Goal: Information Seeking & Learning: Learn about a topic

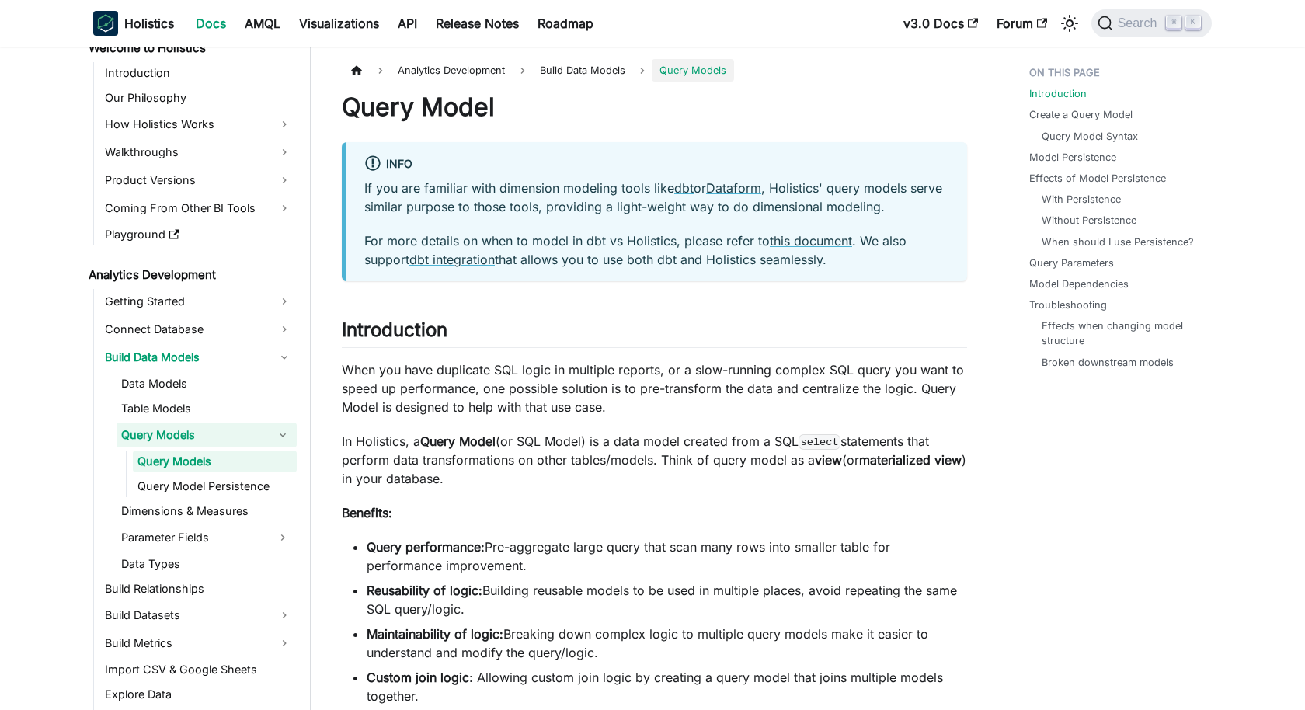
scroll to position [27, 0]
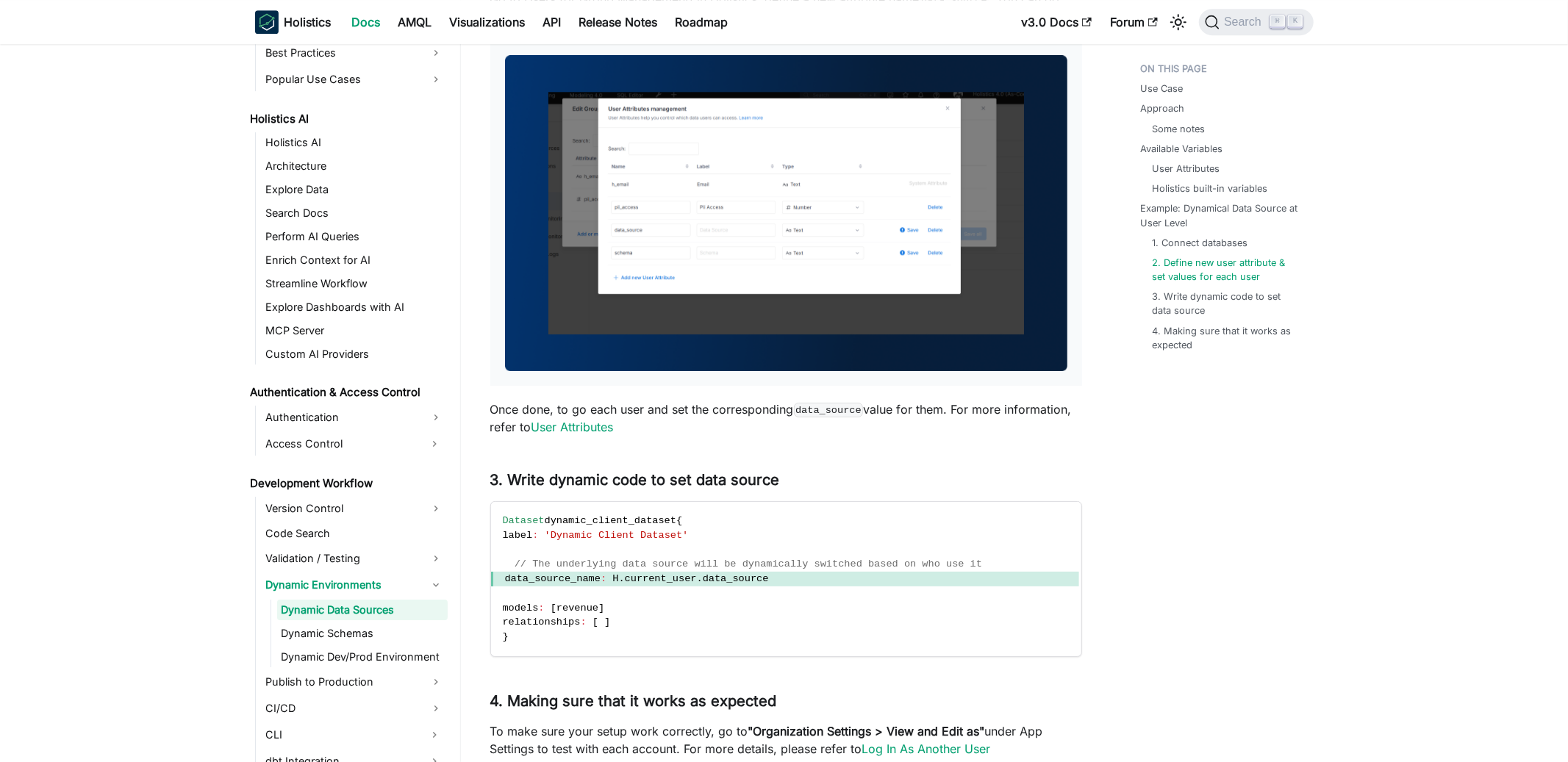
scroll to position [3782, 0]
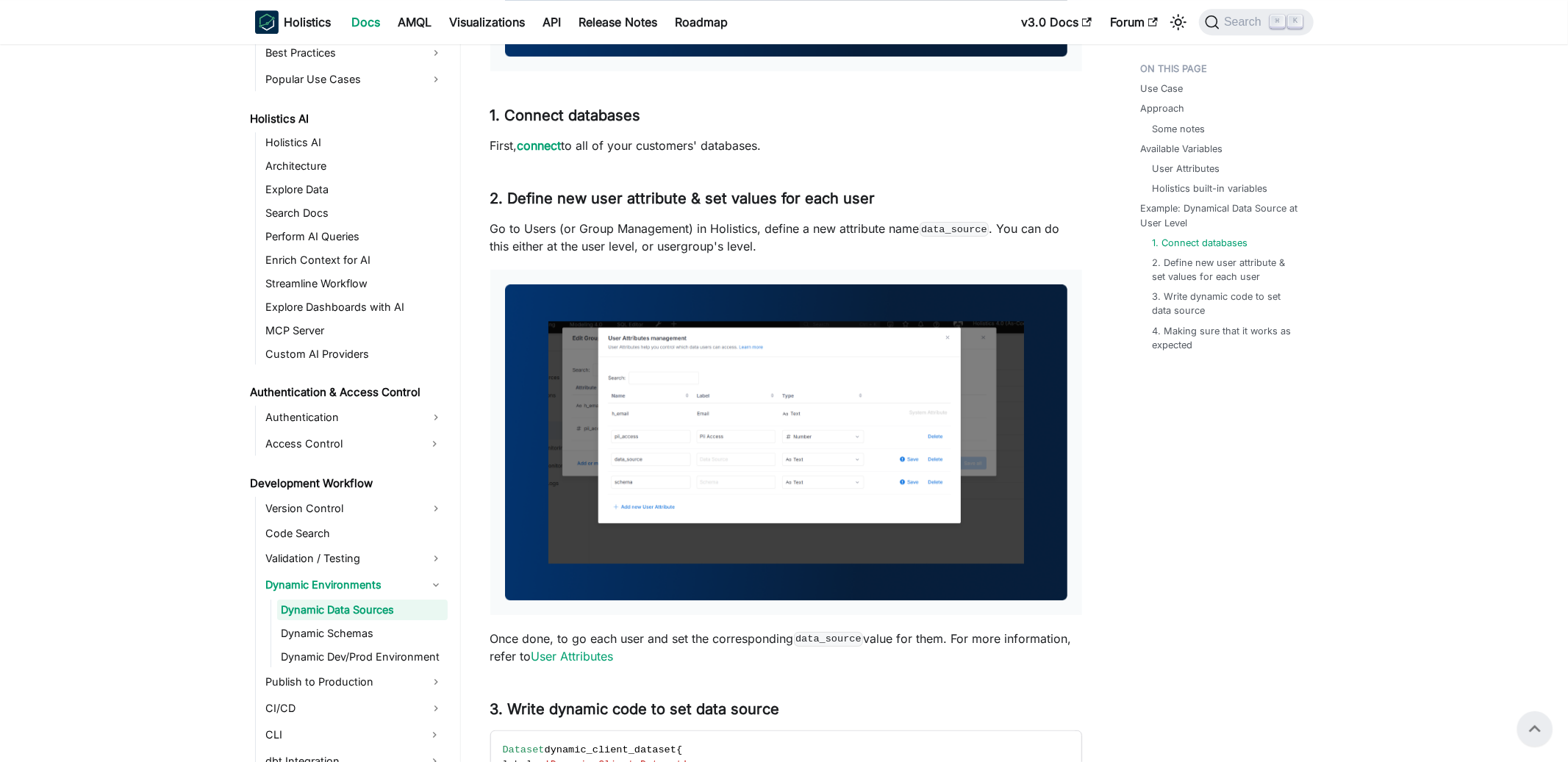
click at [884, 347] on img at bounding box center [786, 443] width 562 height 316
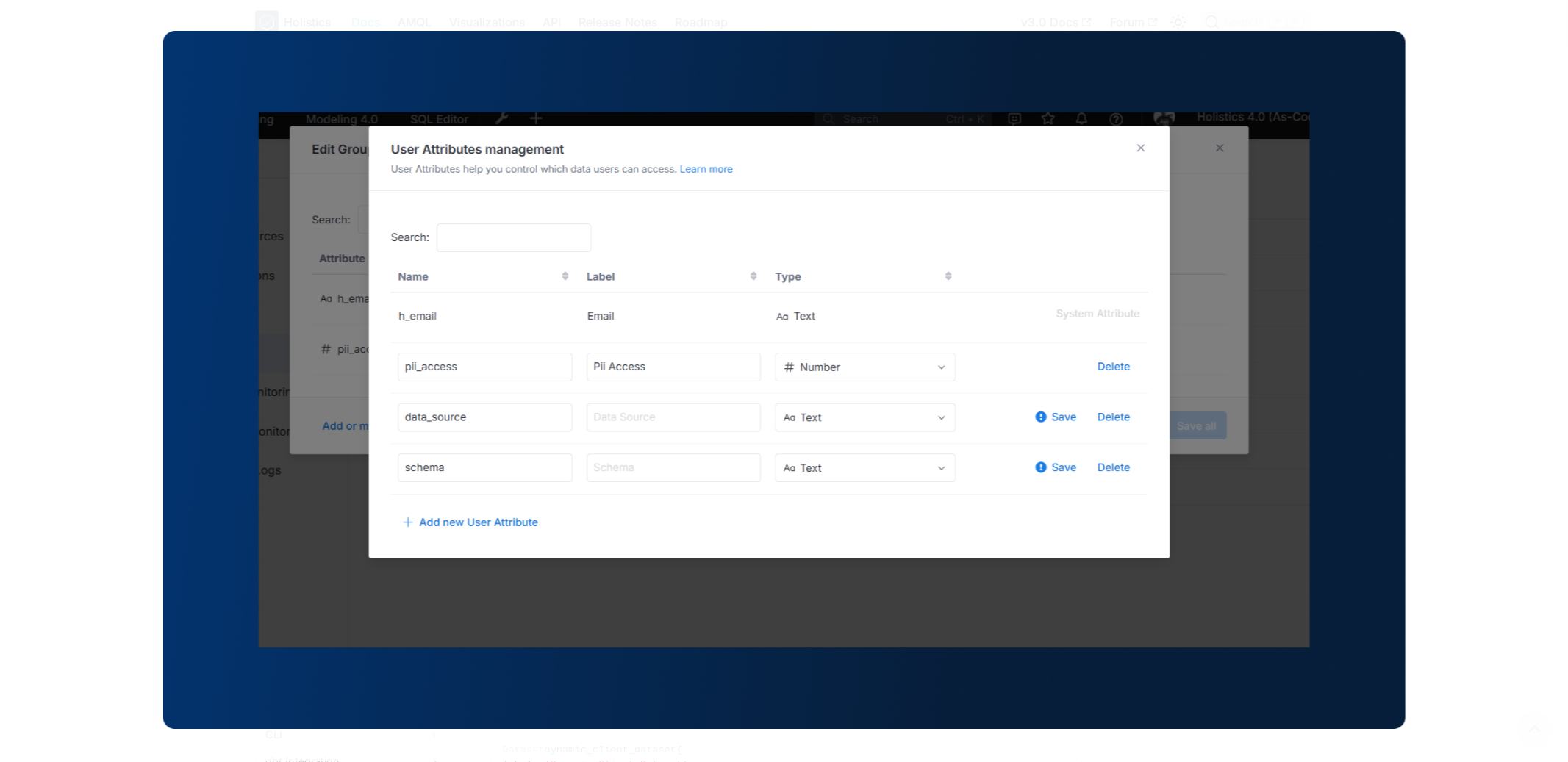
click at [97, 369] on div at bounding box center [784, 381] width 1568 height 762
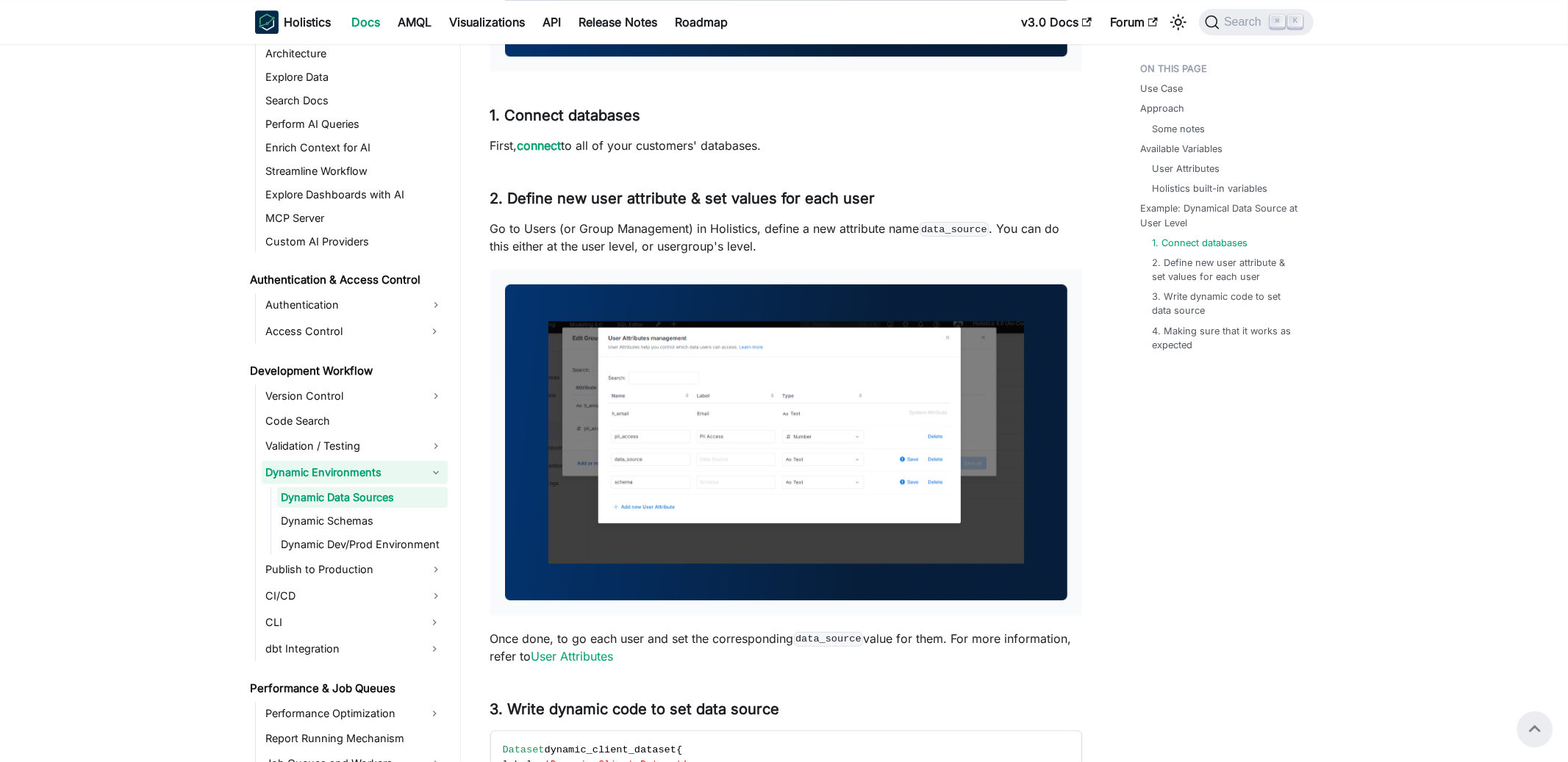
scroll to position [819, 0]
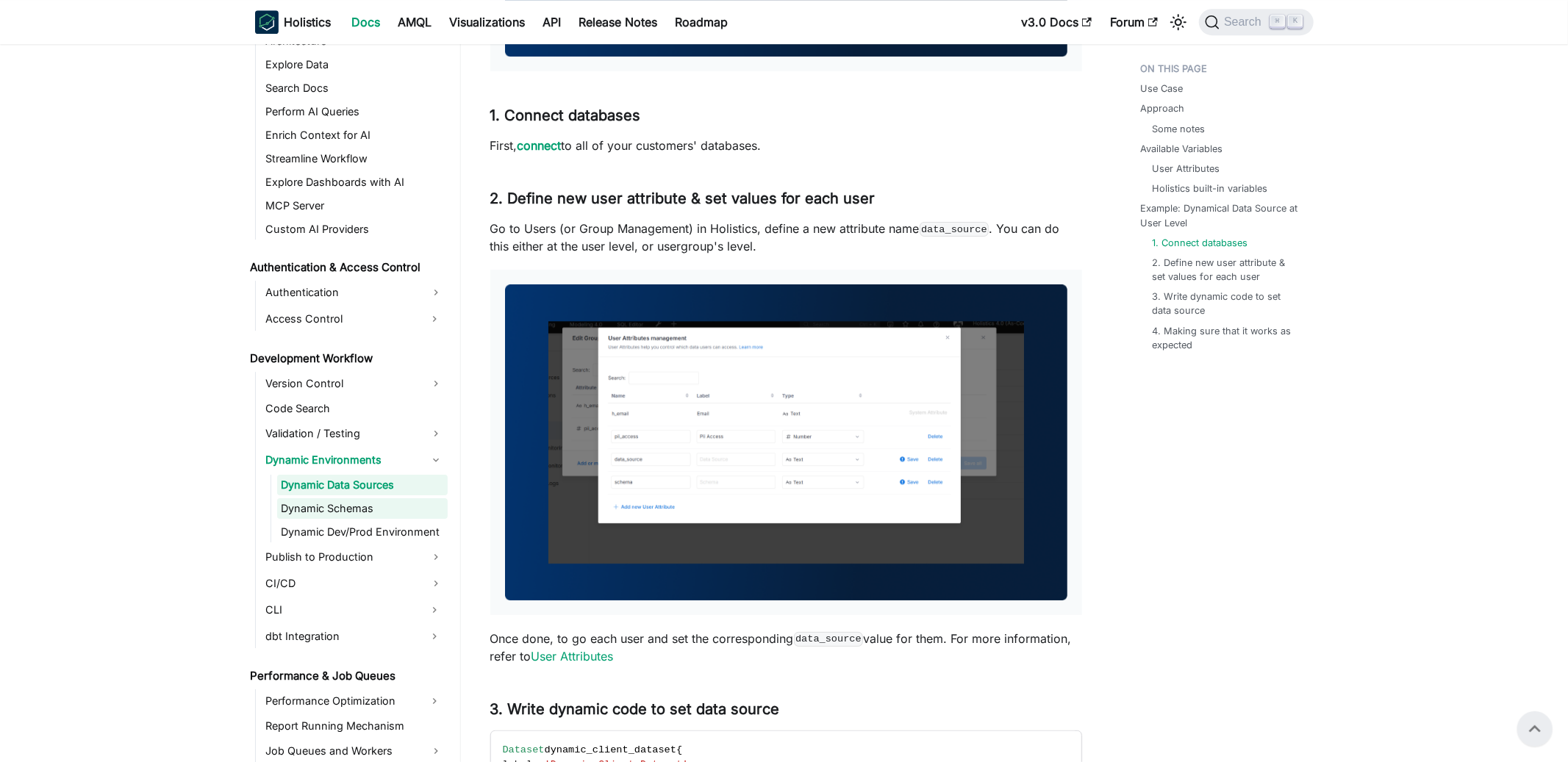
click at [387, 514] on link "Dynamic Schemas" at bounding box center [362, 509] width 170 height 21
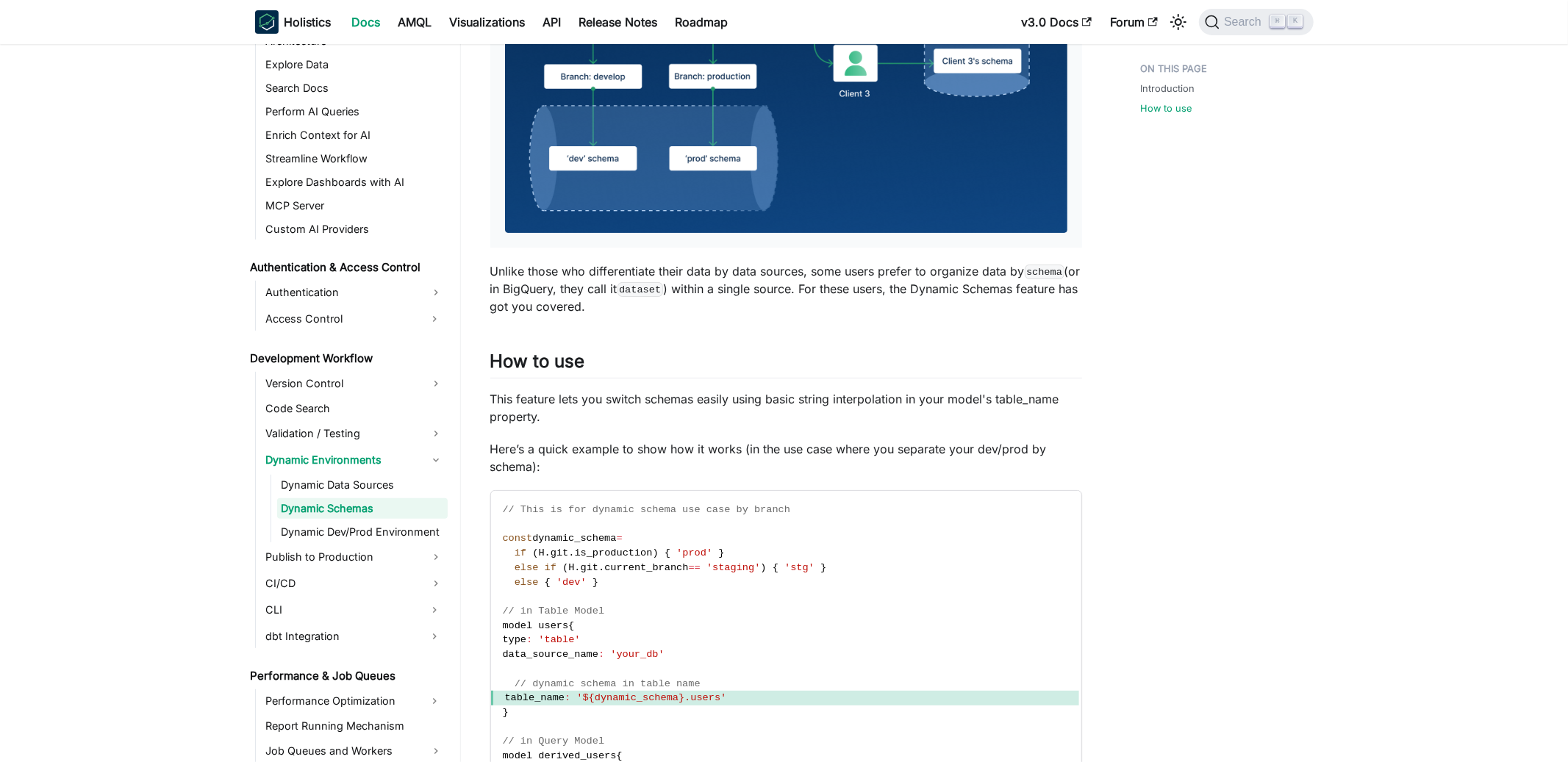
scroll to position [410, 0]
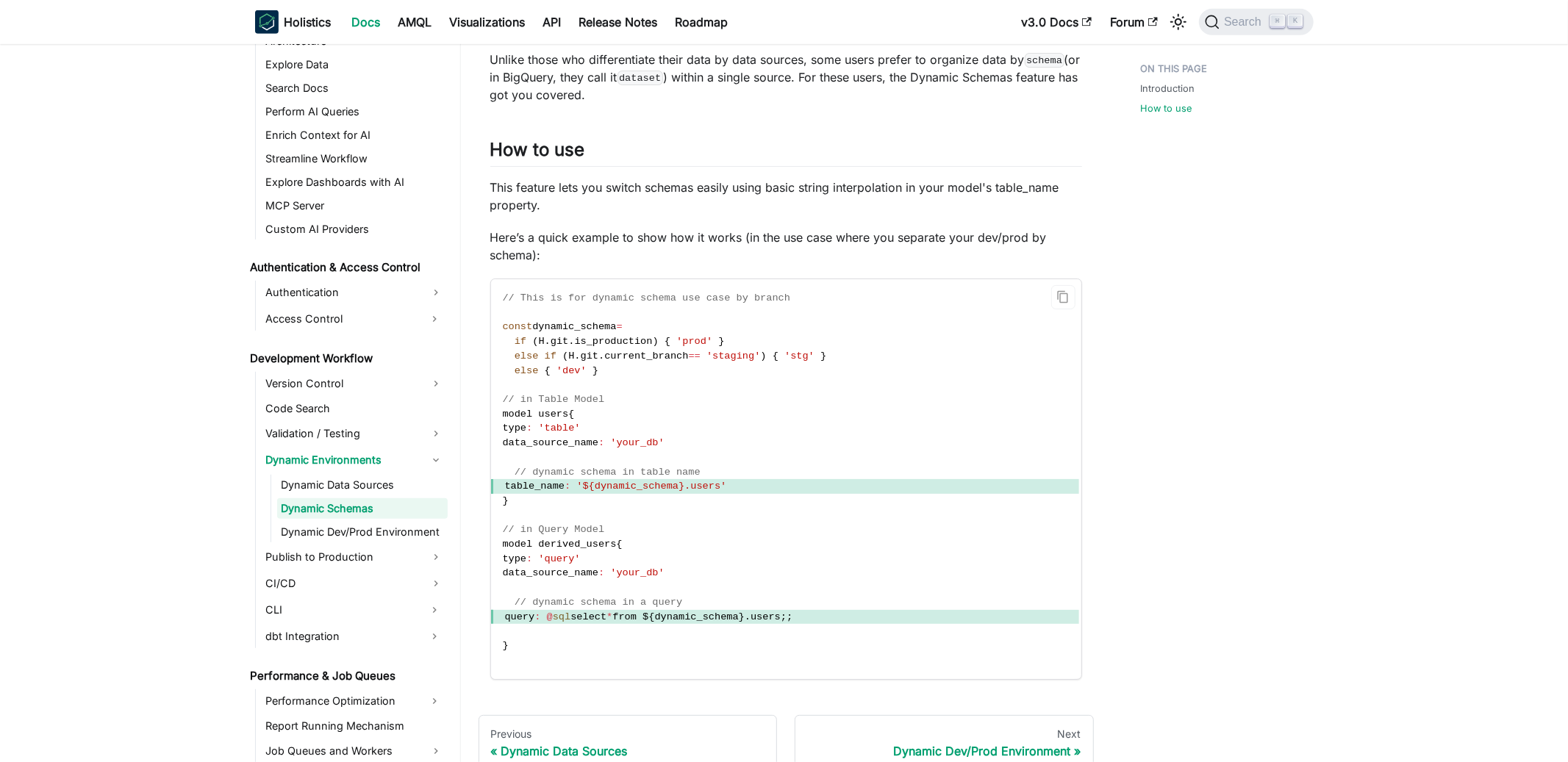
click at [826, 637] on code "// This is for dynamic schema use case by branch const dynamic_schema = if ( H …" at bounding box center [784, 479] width 588 height 400
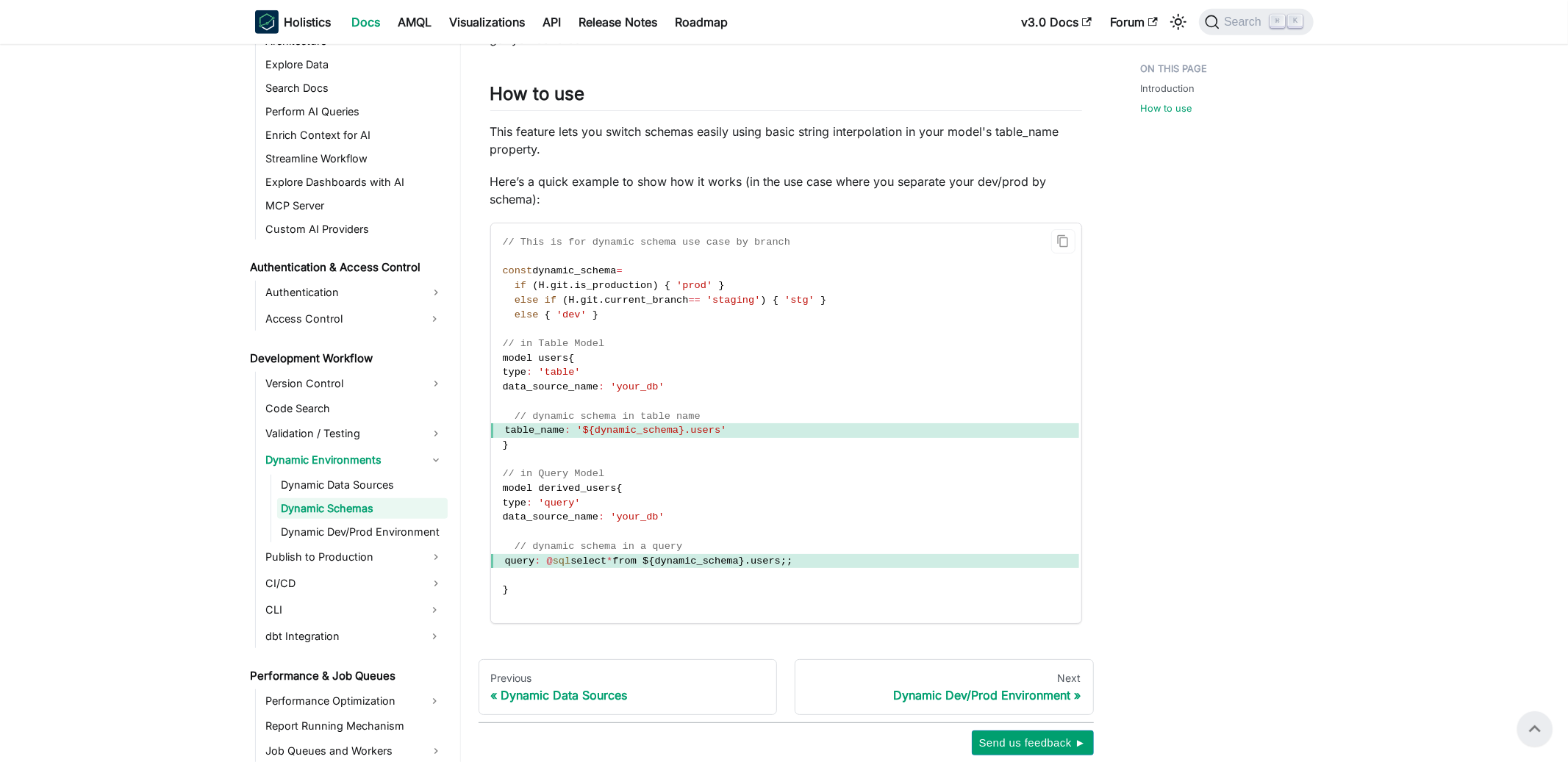
scroll to position [666, 0]
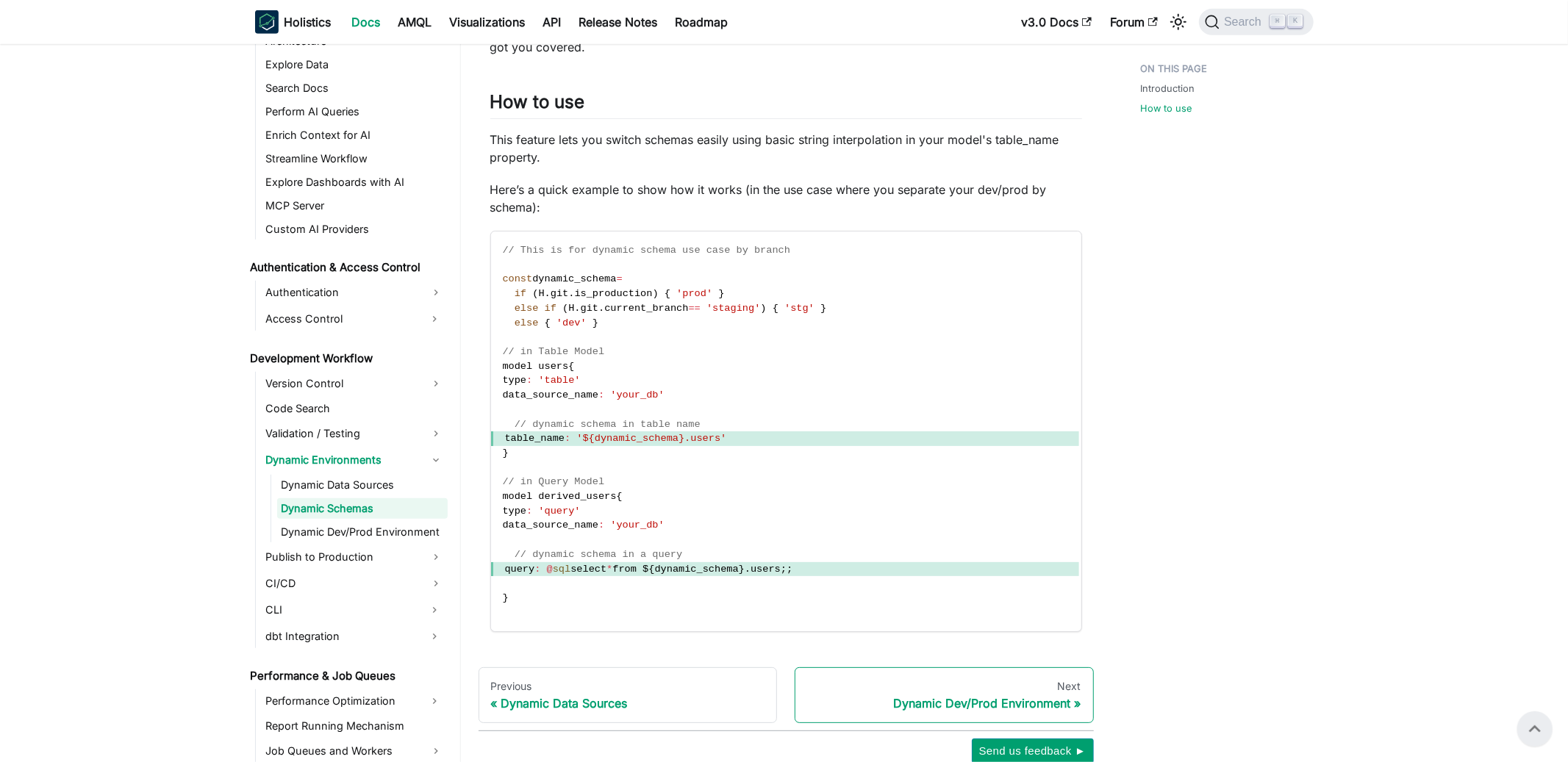
click at [948, 702] on div "Dynamic Dev/Prod Environment" at bounding box center [944, 704] width 274 height 15
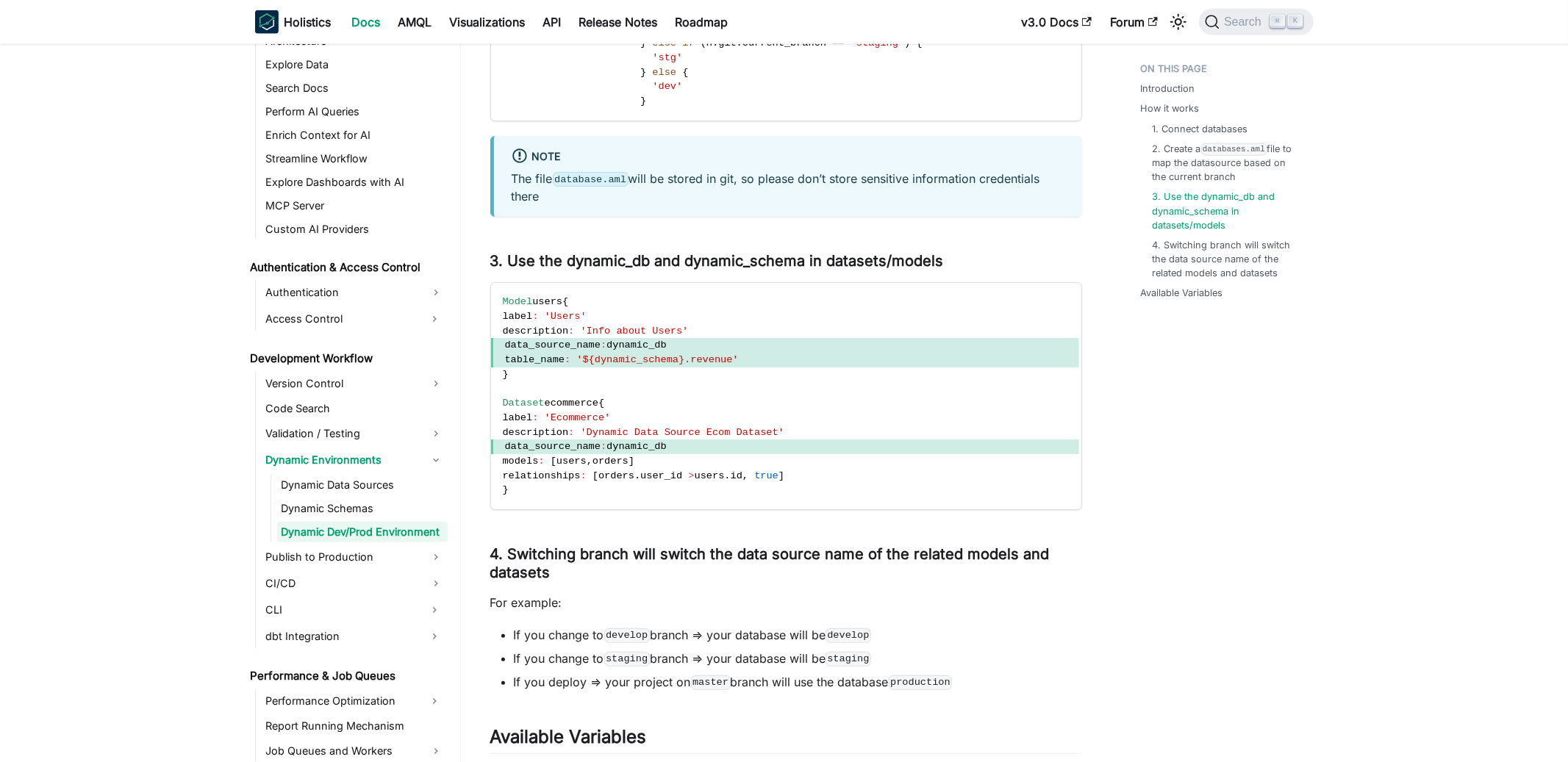
scroll to position [1533, 0]
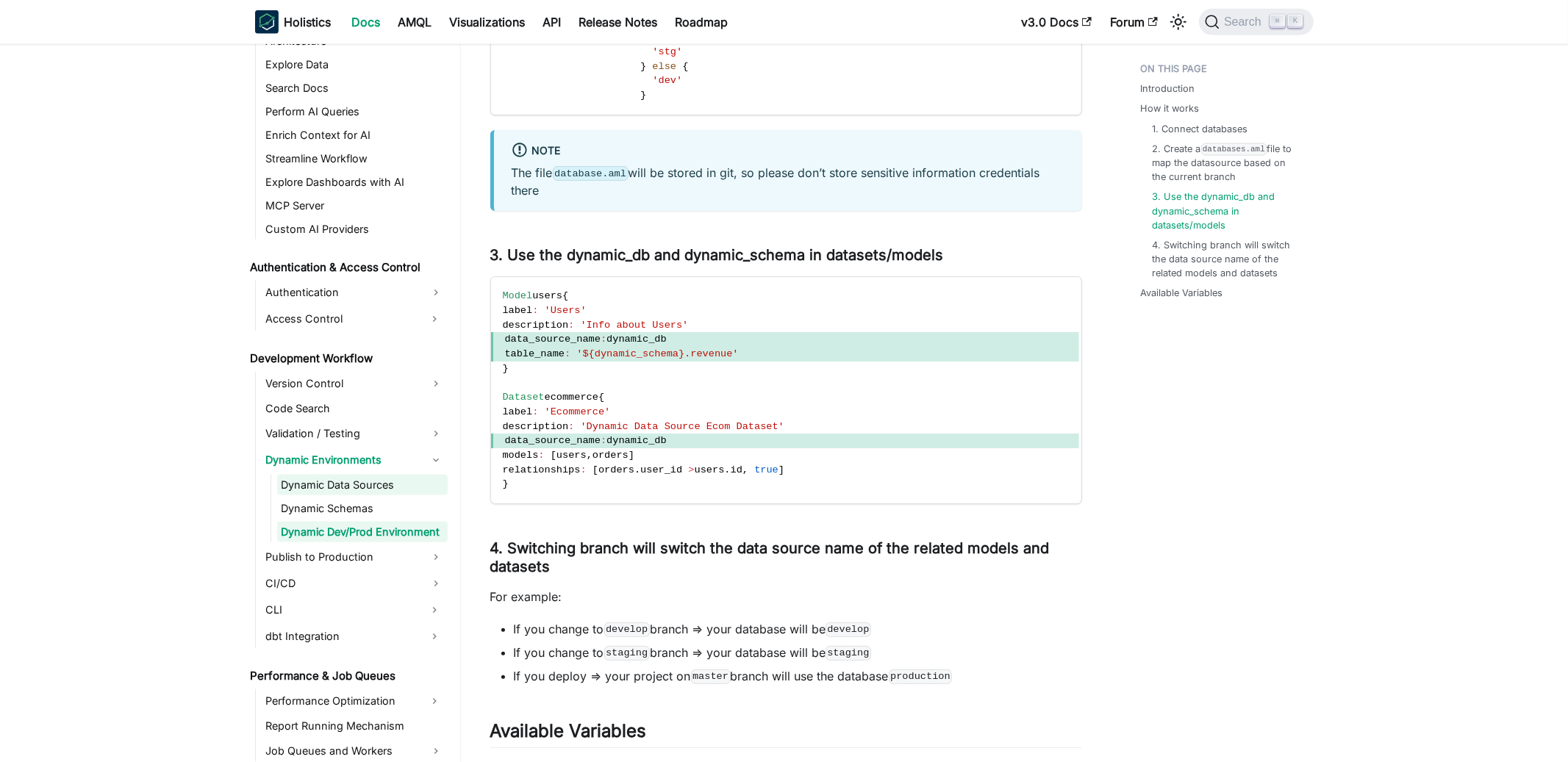
click at [313, 487] on link "Dynamic Data Sources" at bounding box center [362, 486] width 170 height 21
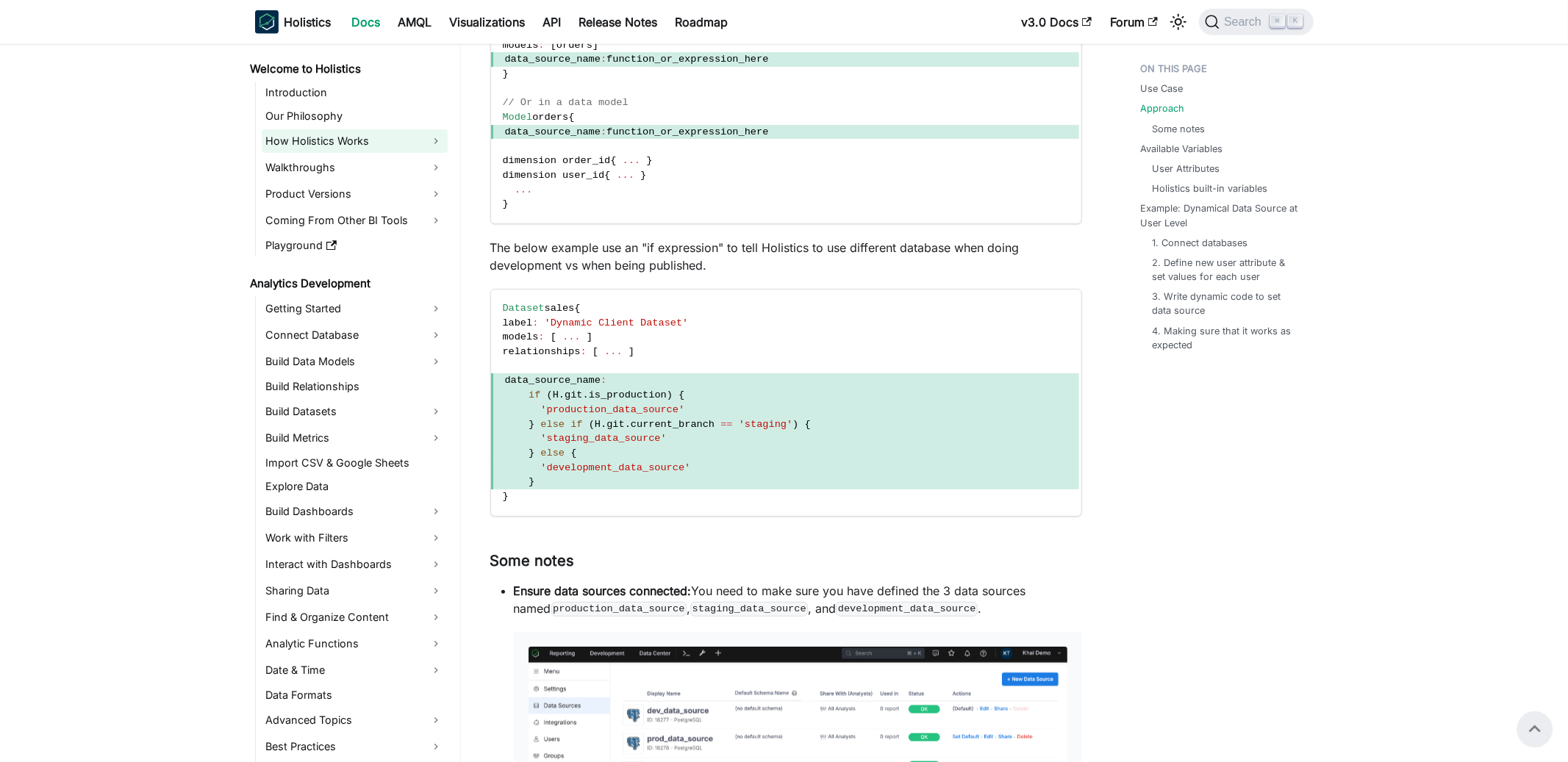
click at [341, 137] on link "How Holistics Works" at bounding box center [355, 141] width 186 height 24
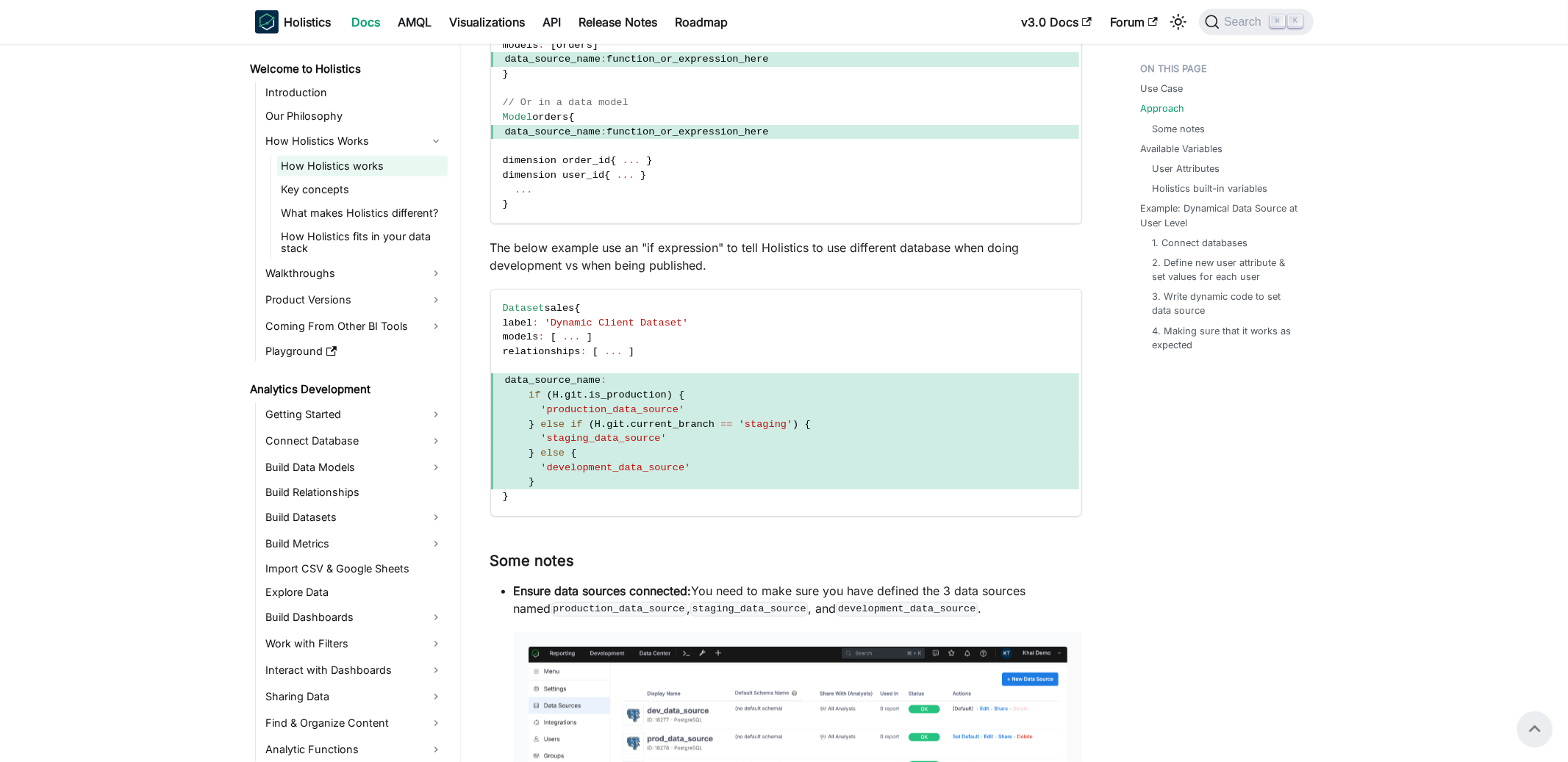
click at [337, 167] on link "How Holistics works" at bounding box center [362, 167] width 170 height 21
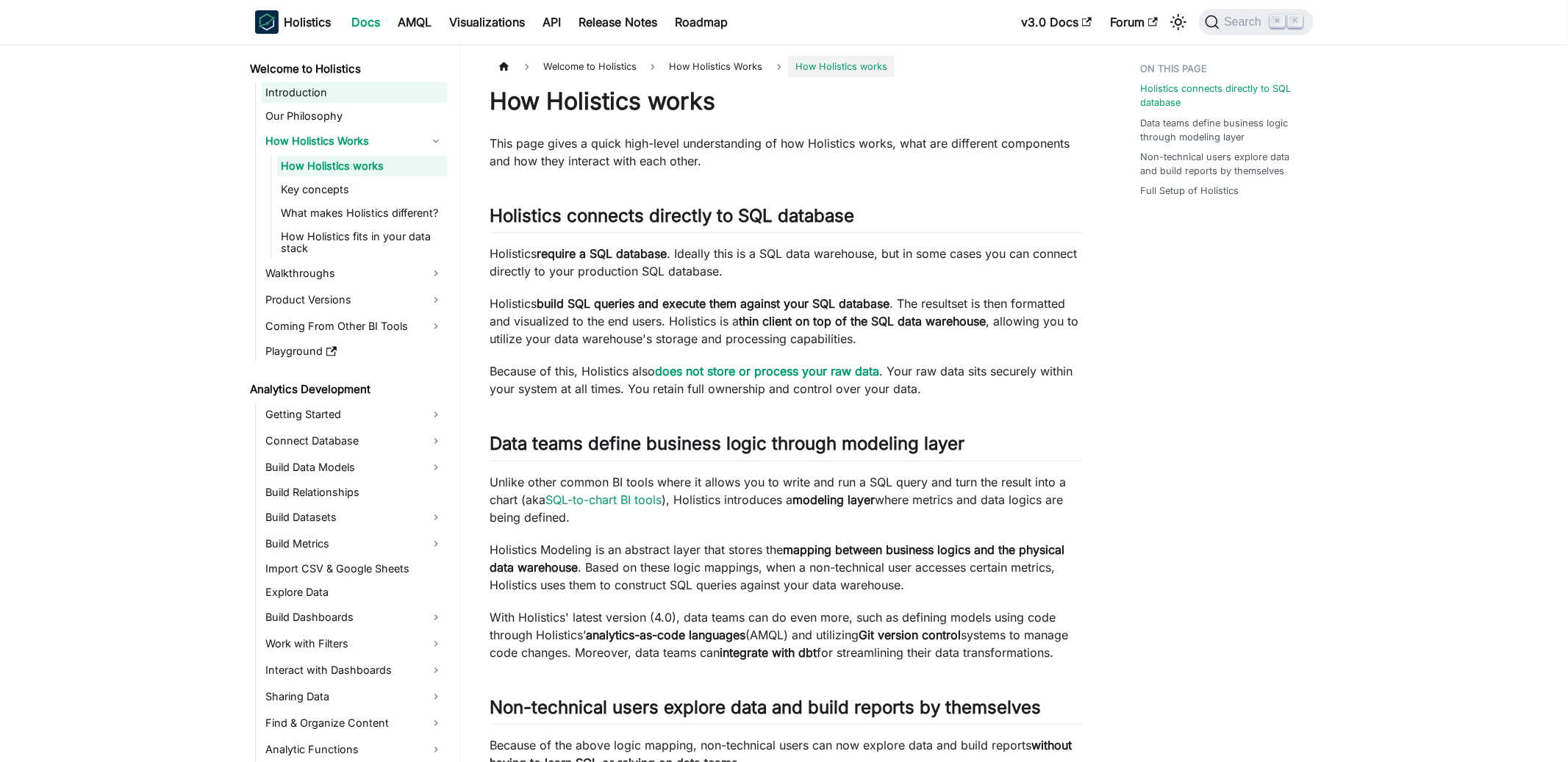
click at [305, 87] on link "Introduction" at bounding box center [355, 93] width 186 height 21
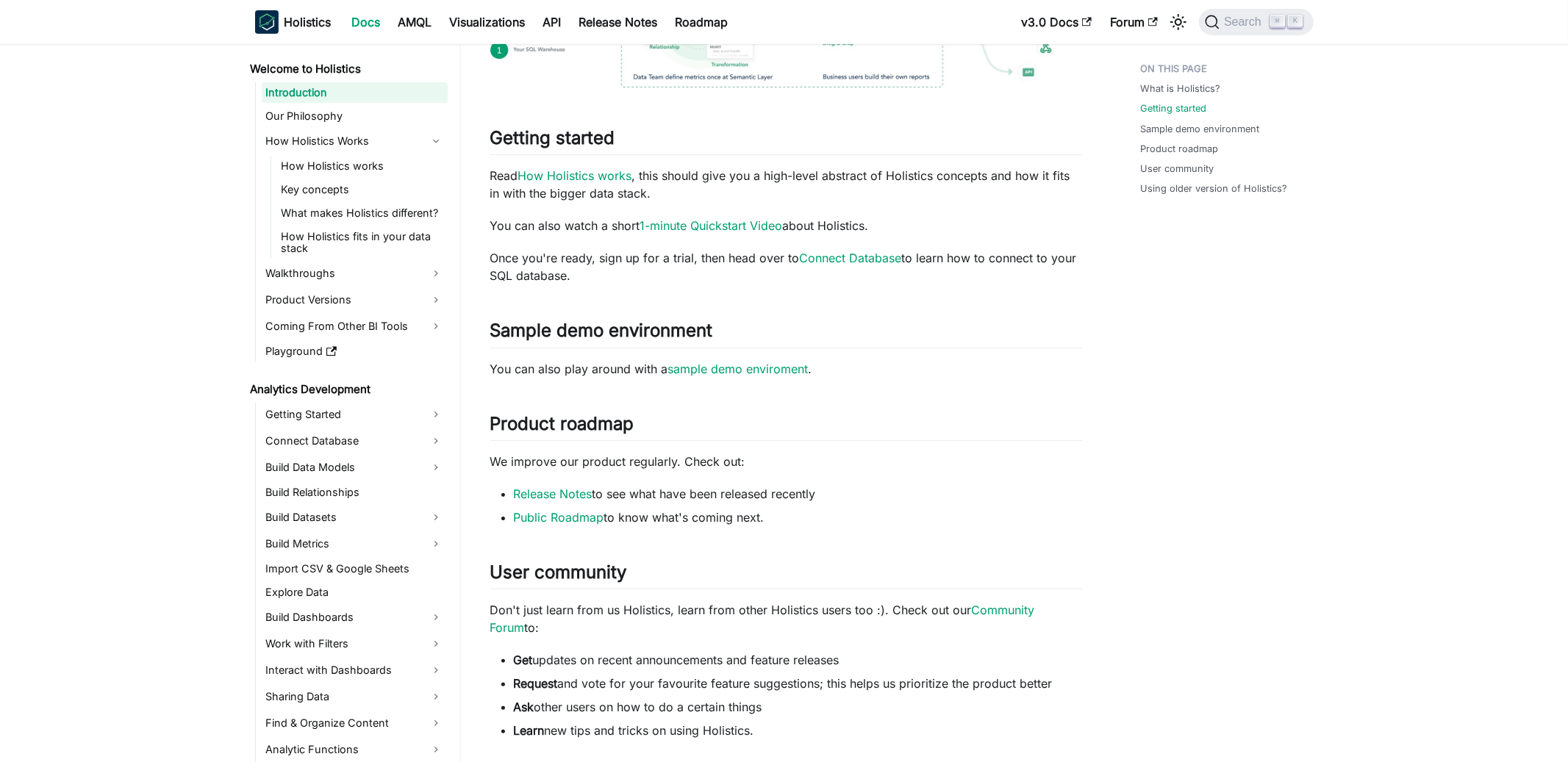
scroll to position [488, 0]
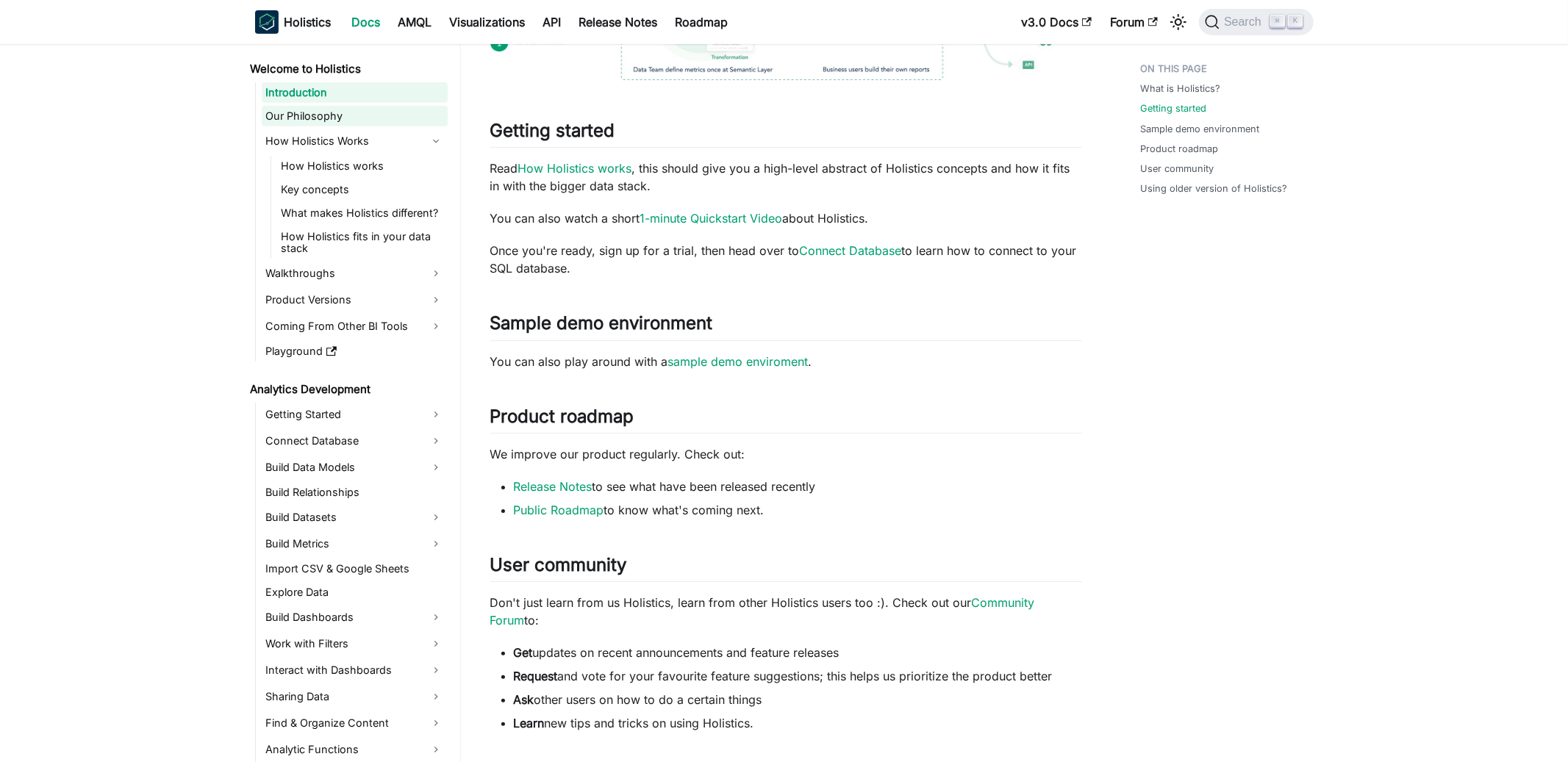
click at [349, 115] on link "Our Philosophy" at bounding box center [355, 116] width 186 height 21
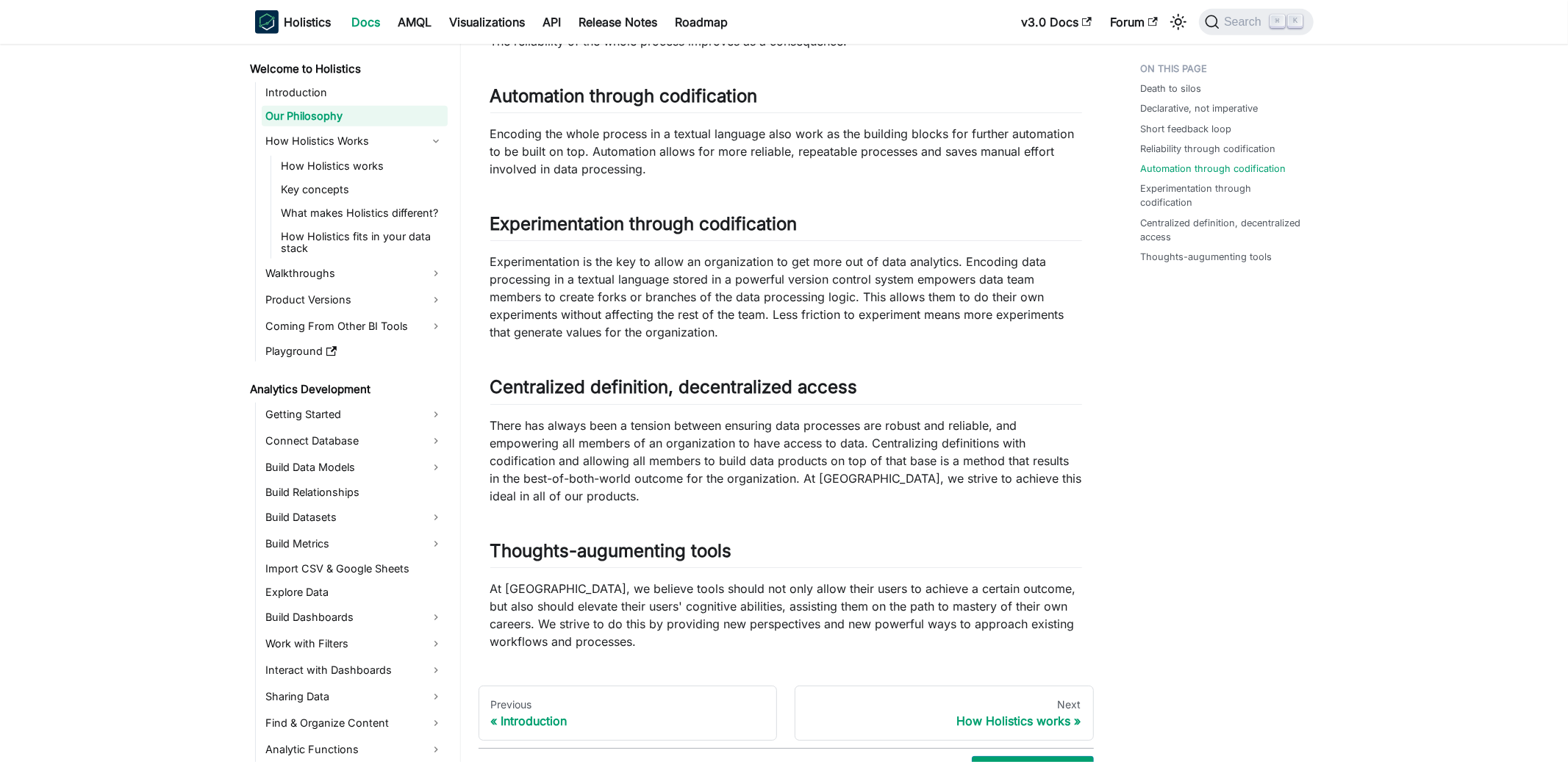
scroll to position [999, 0]
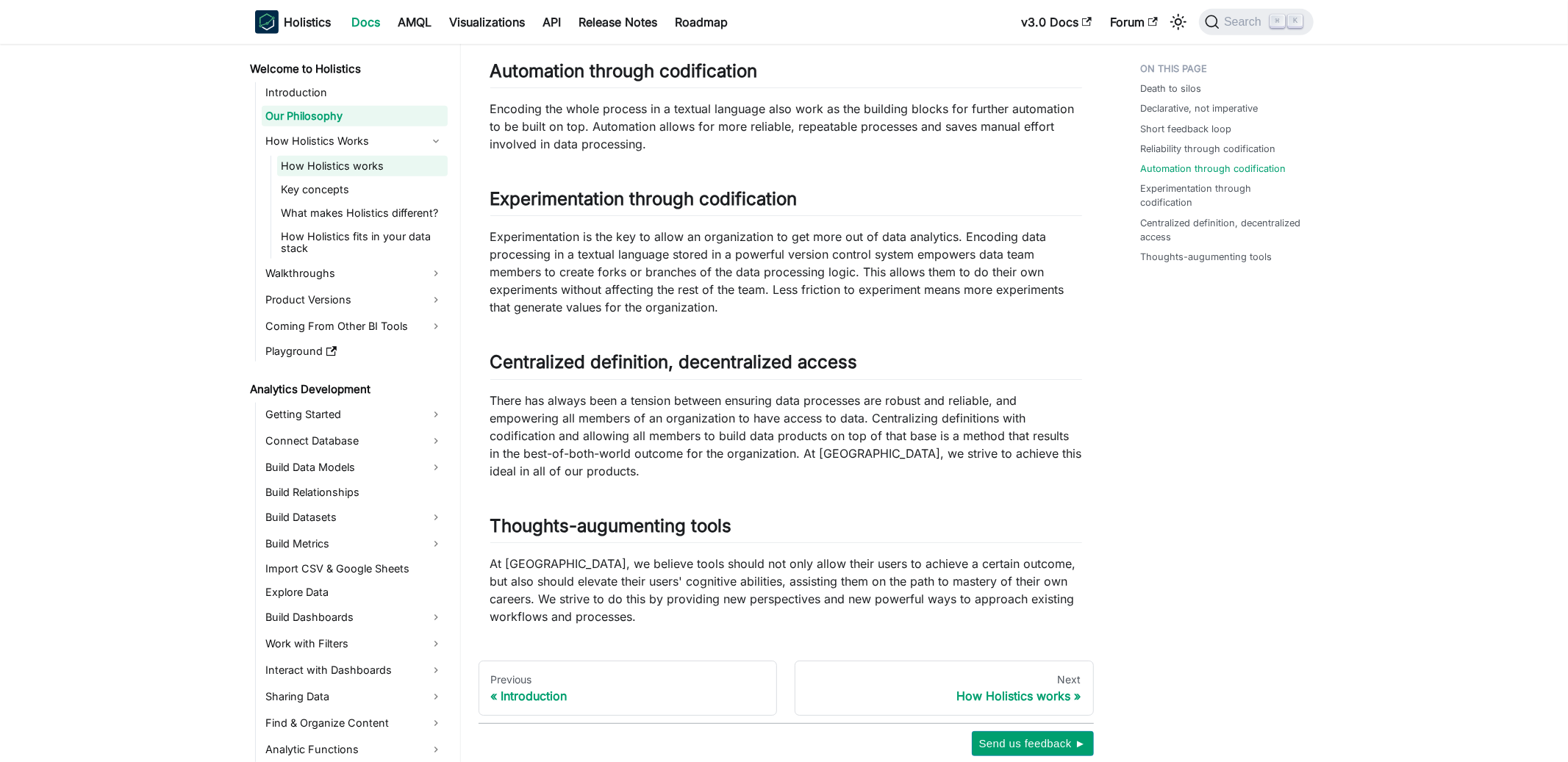
click at [341, 160] on link "How Holistics works" at bounding box center [362, 167] width 170 height 21
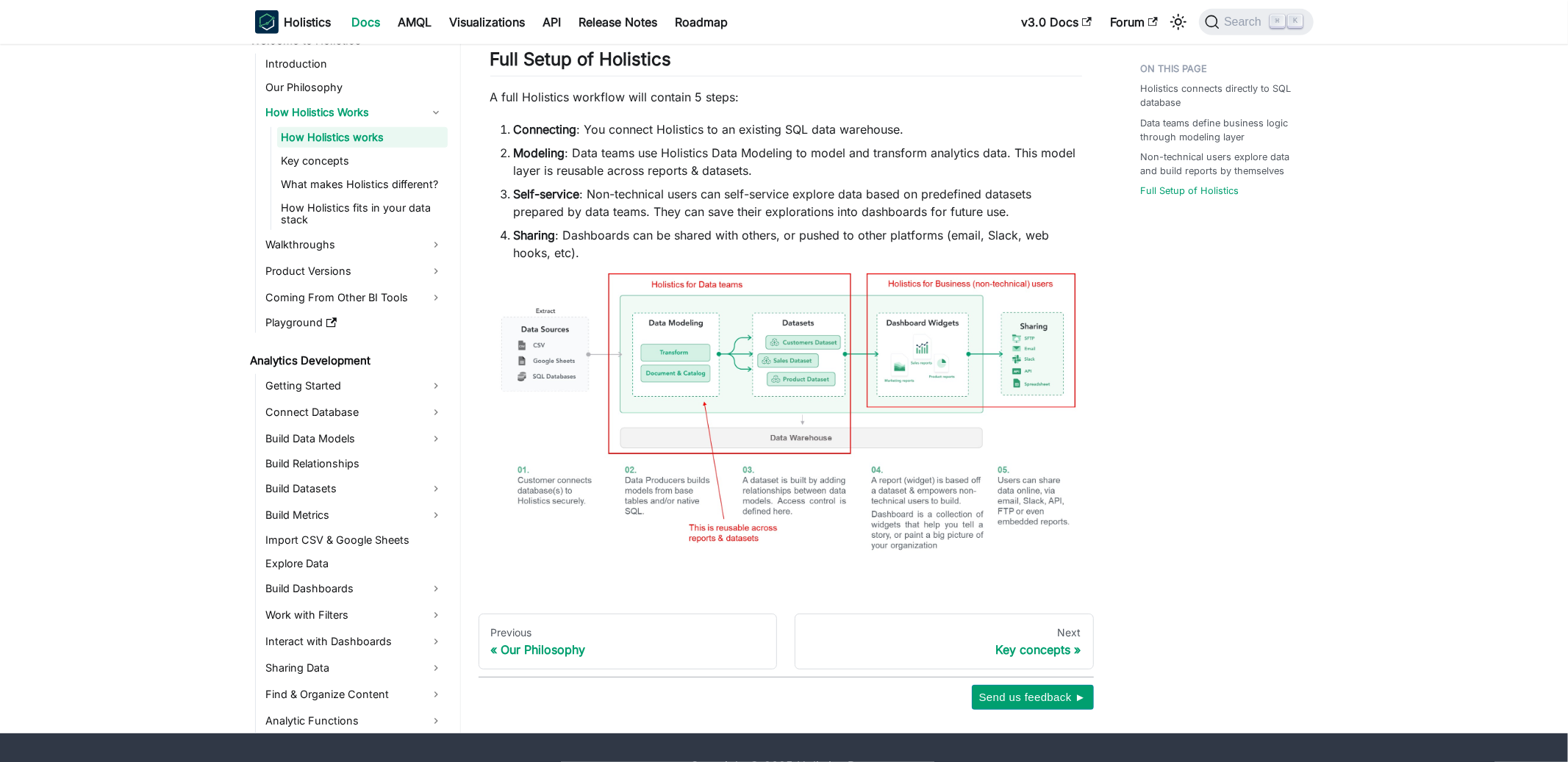
scroll to position [862, 0]
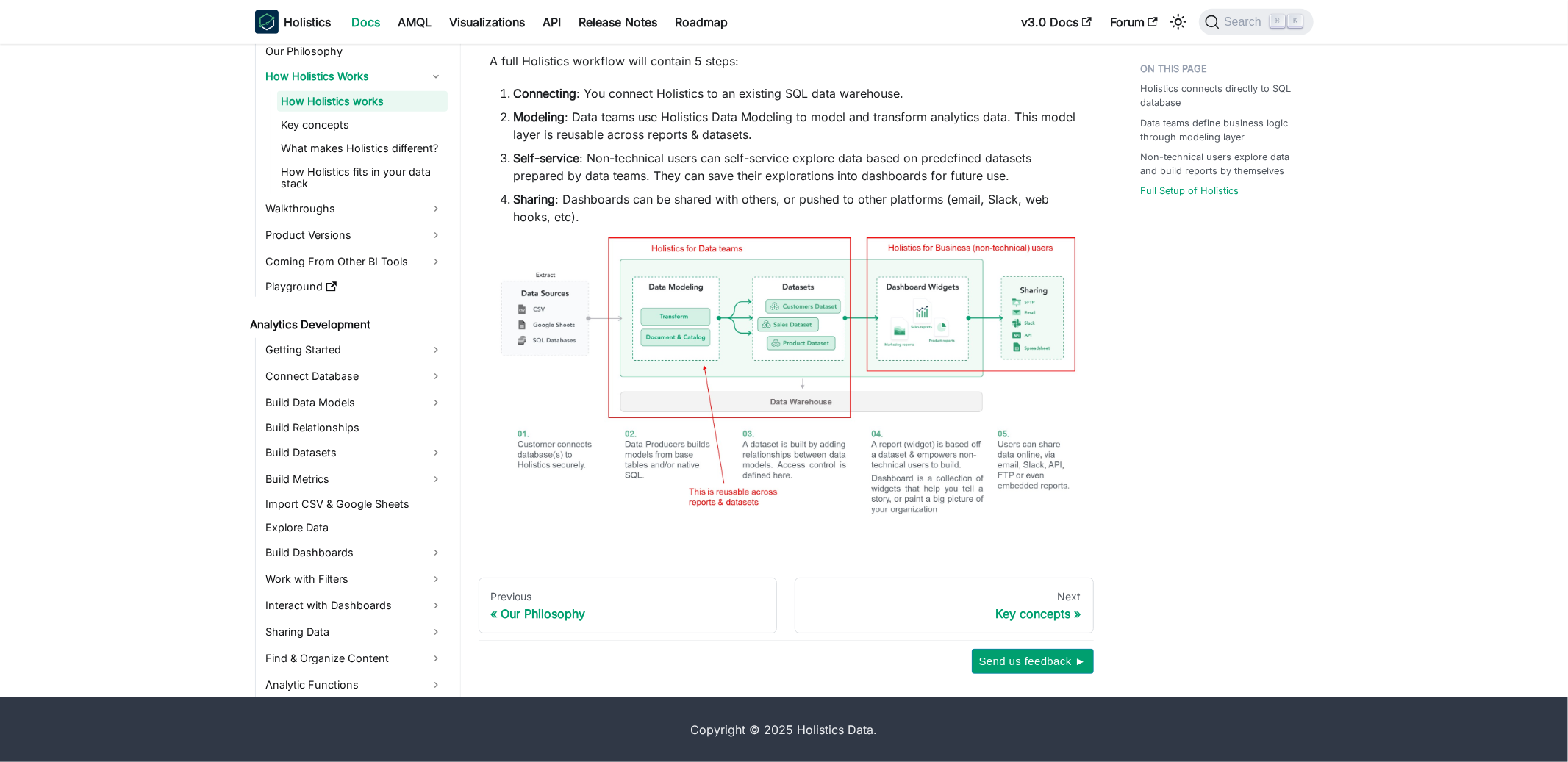
click at [394, 110] on link "How Holistics works" at bounding box center [362, 101] width 170 height 21
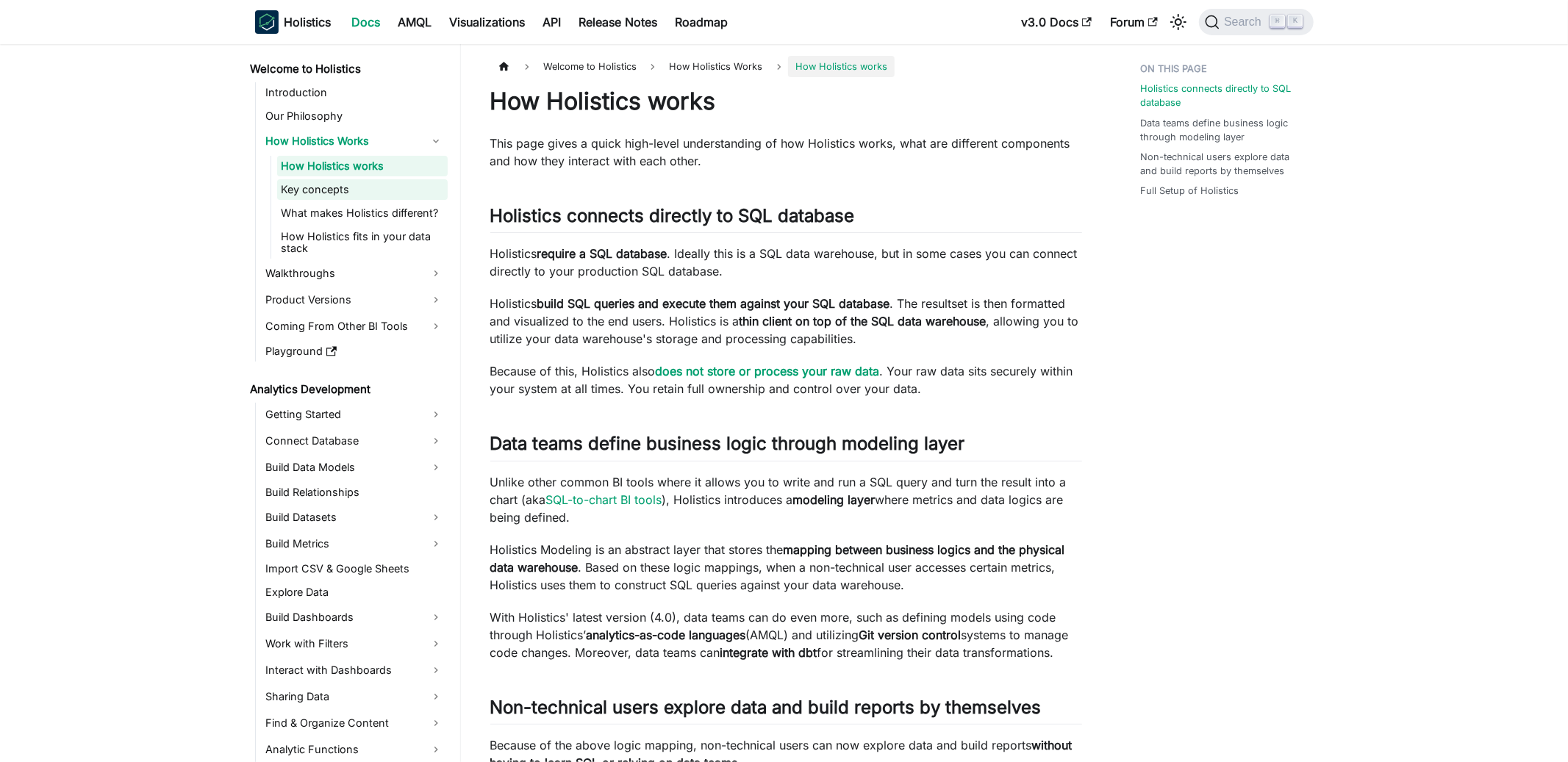
click at [361, 192] on link "Key concepts" at bounding box center [362, 190] width 170 height 21
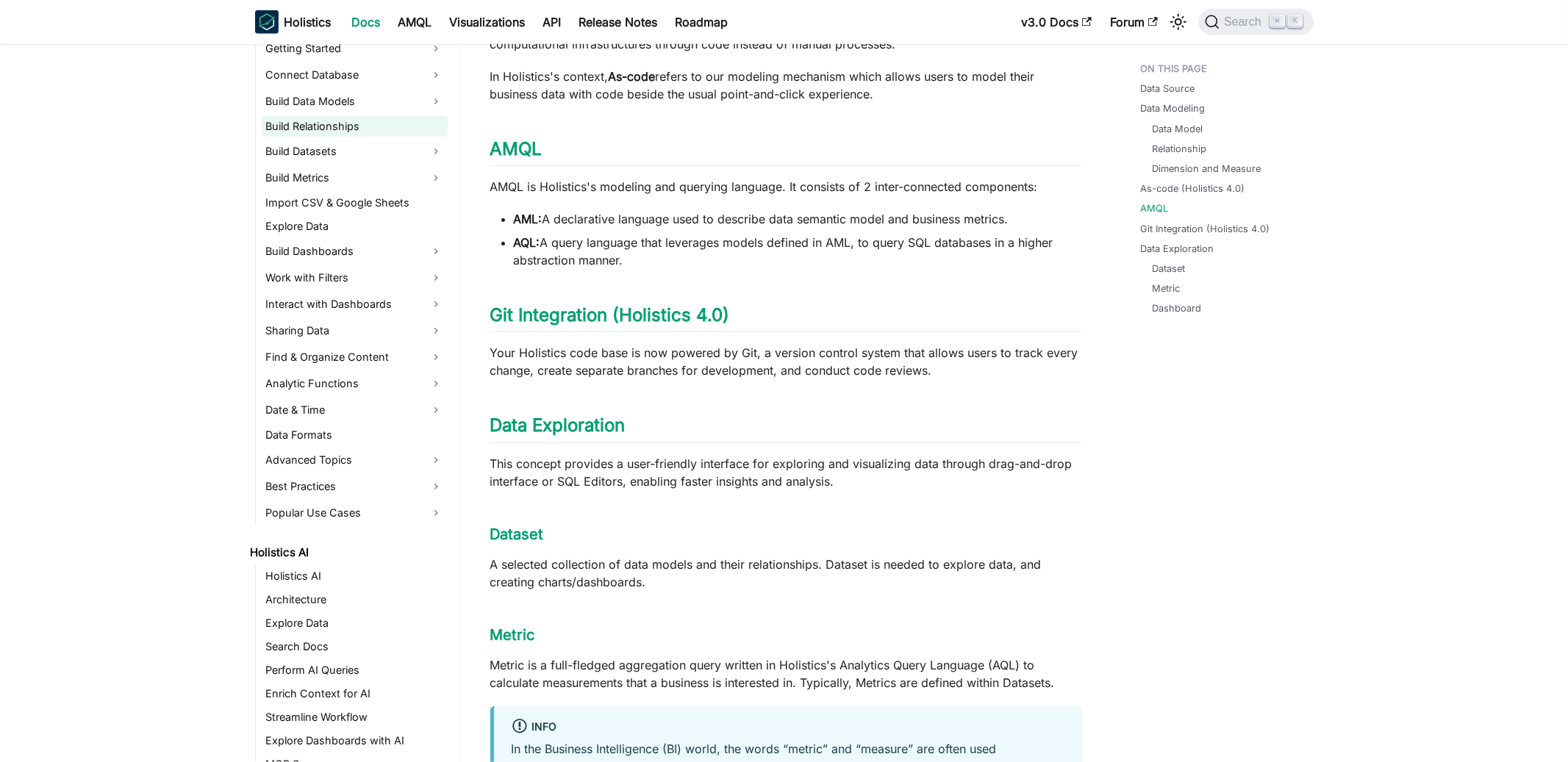
scroll to position [383, 0]
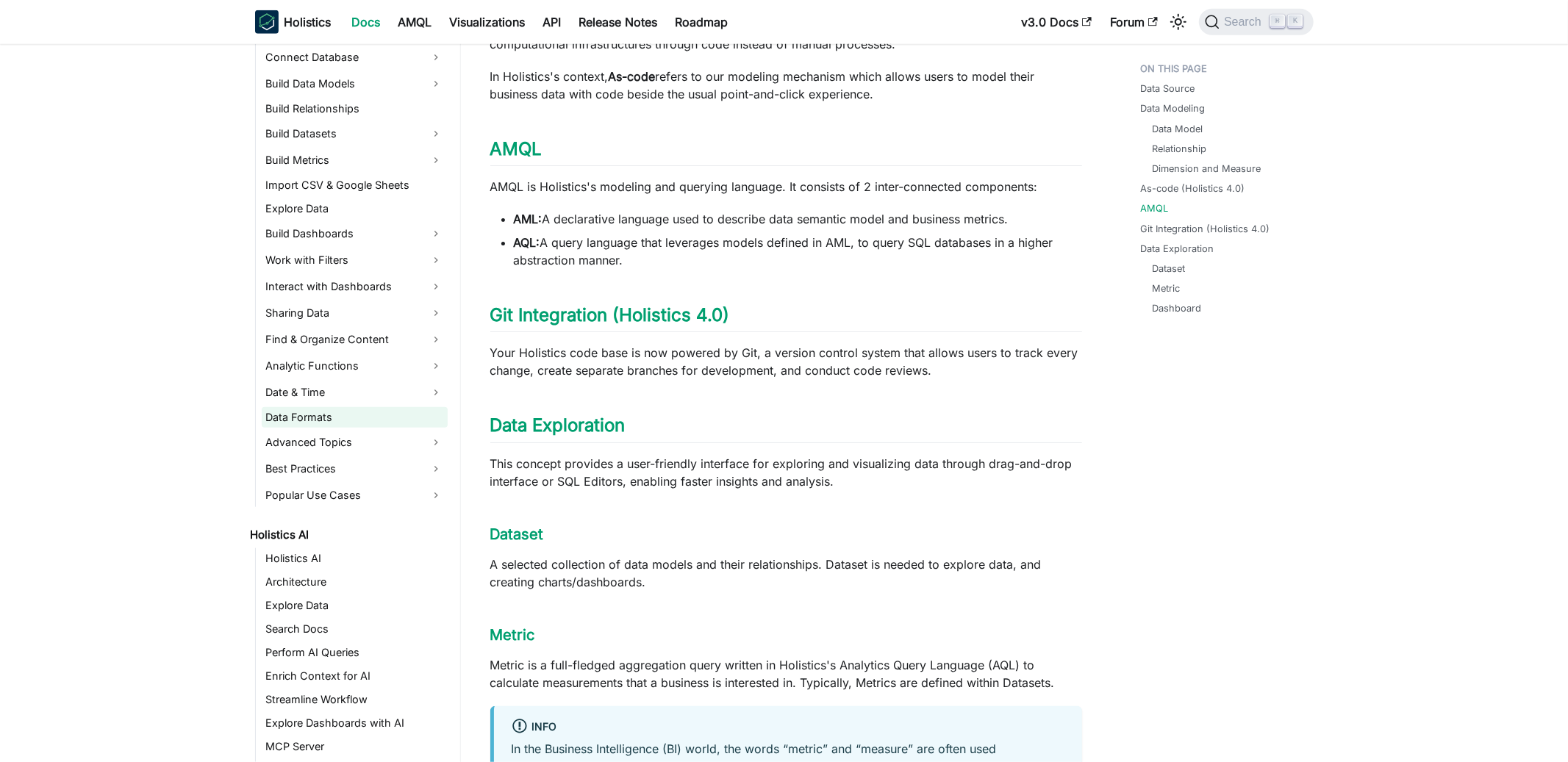
click at [344, 415] on link "Data Formats" at bounding box center [355, 417] width 186 height 21
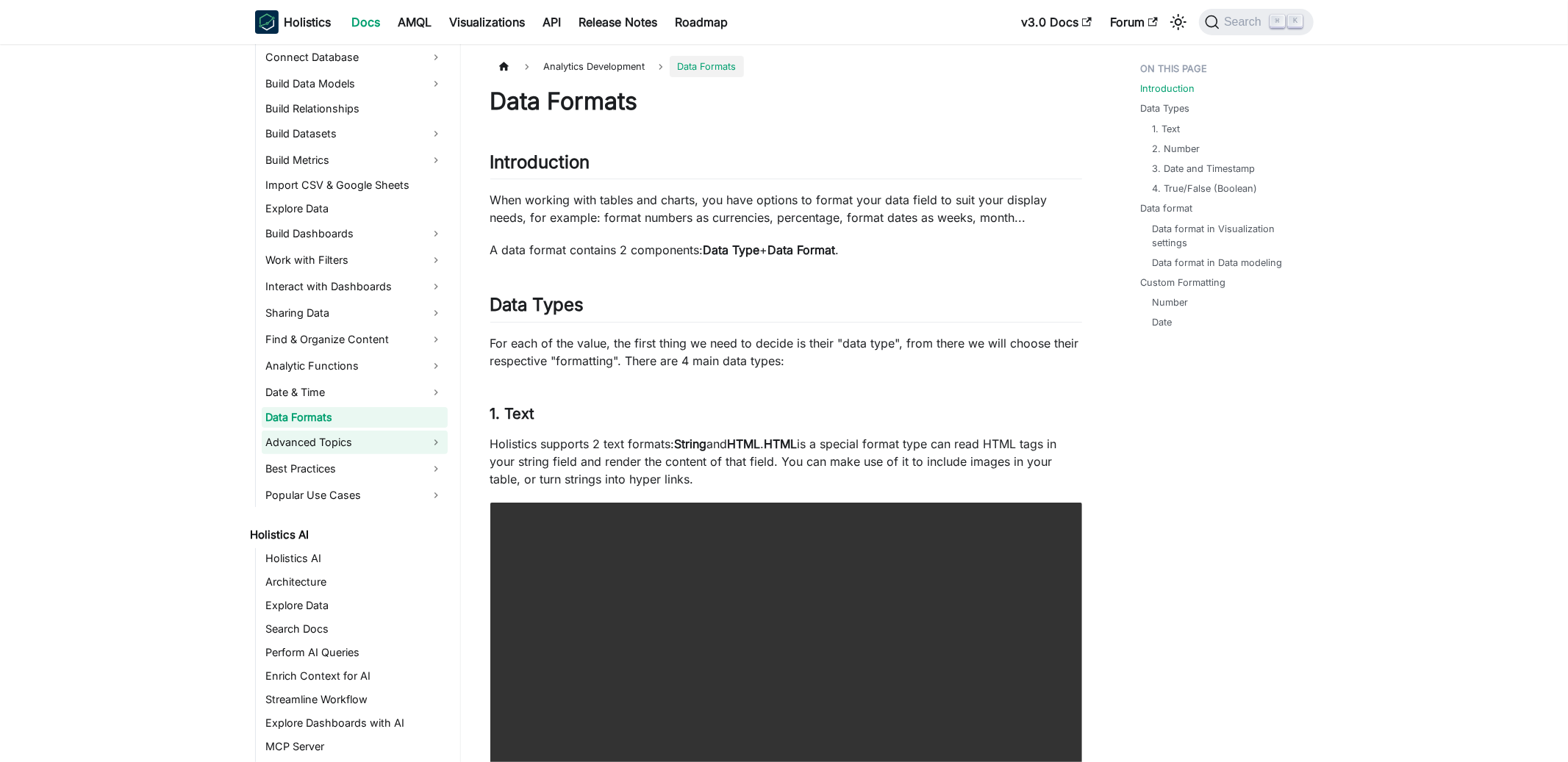
click at [344, 437] on link "Advanced Topics" at bounding box center [355, 442] width 186 height 24
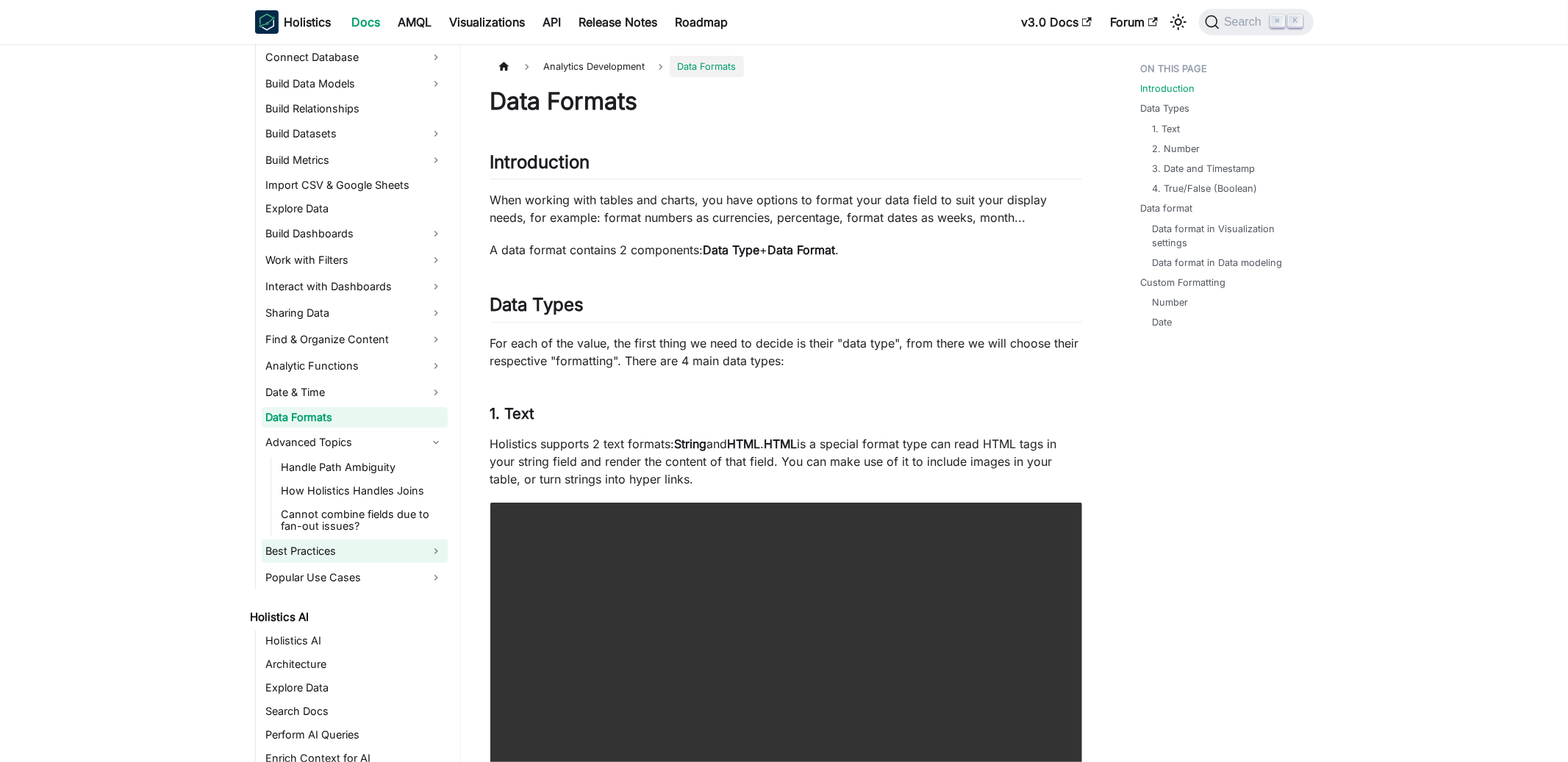
click at [326, 558] on link "Best Practices" at bounding box center [355, 551] width 186 height 24
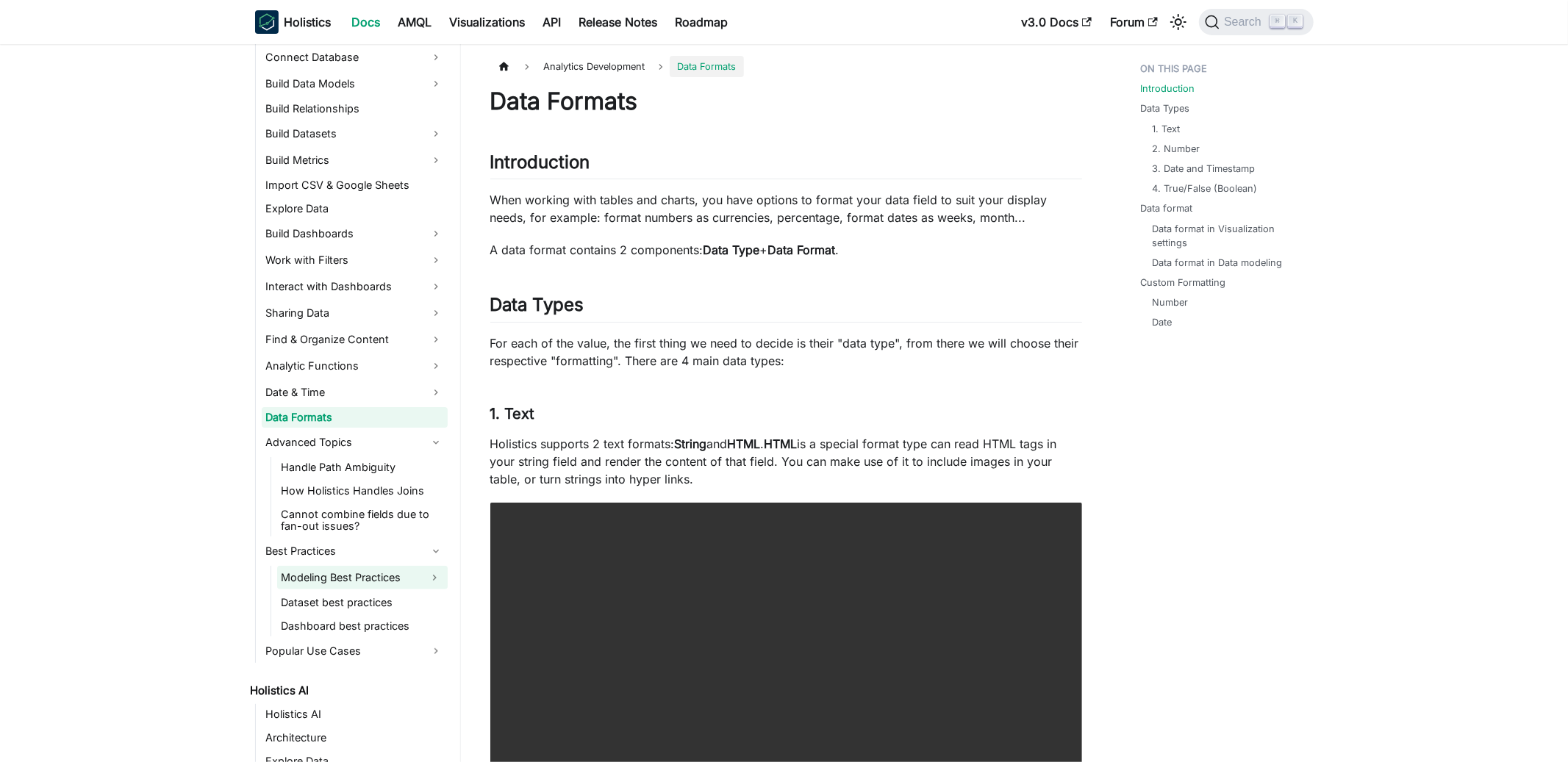
click at [322, 584] on link "Modeling Best Practices" at bounding box center [349, 577] width 144 height 24
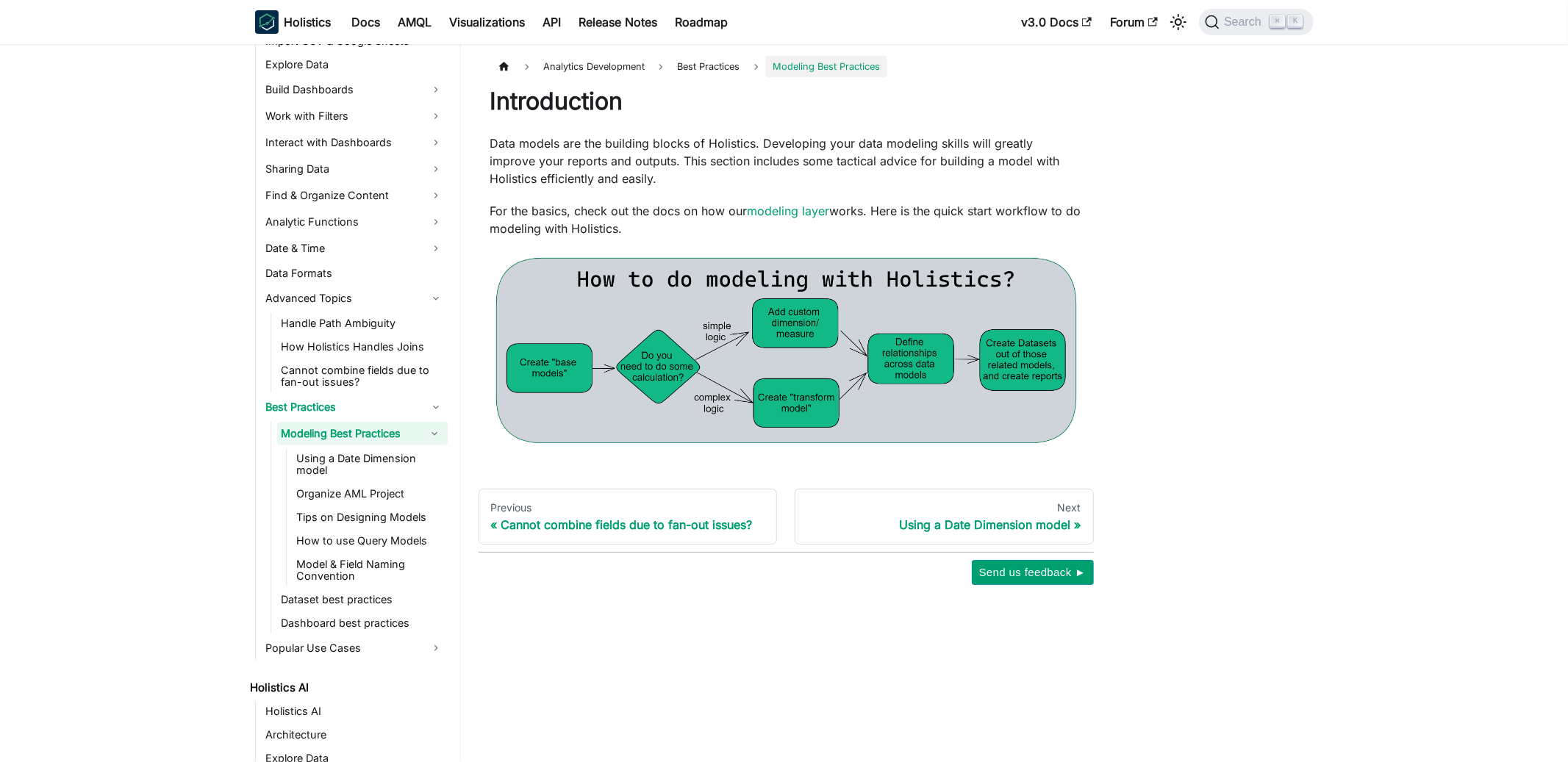
scroll to position [552, 0]
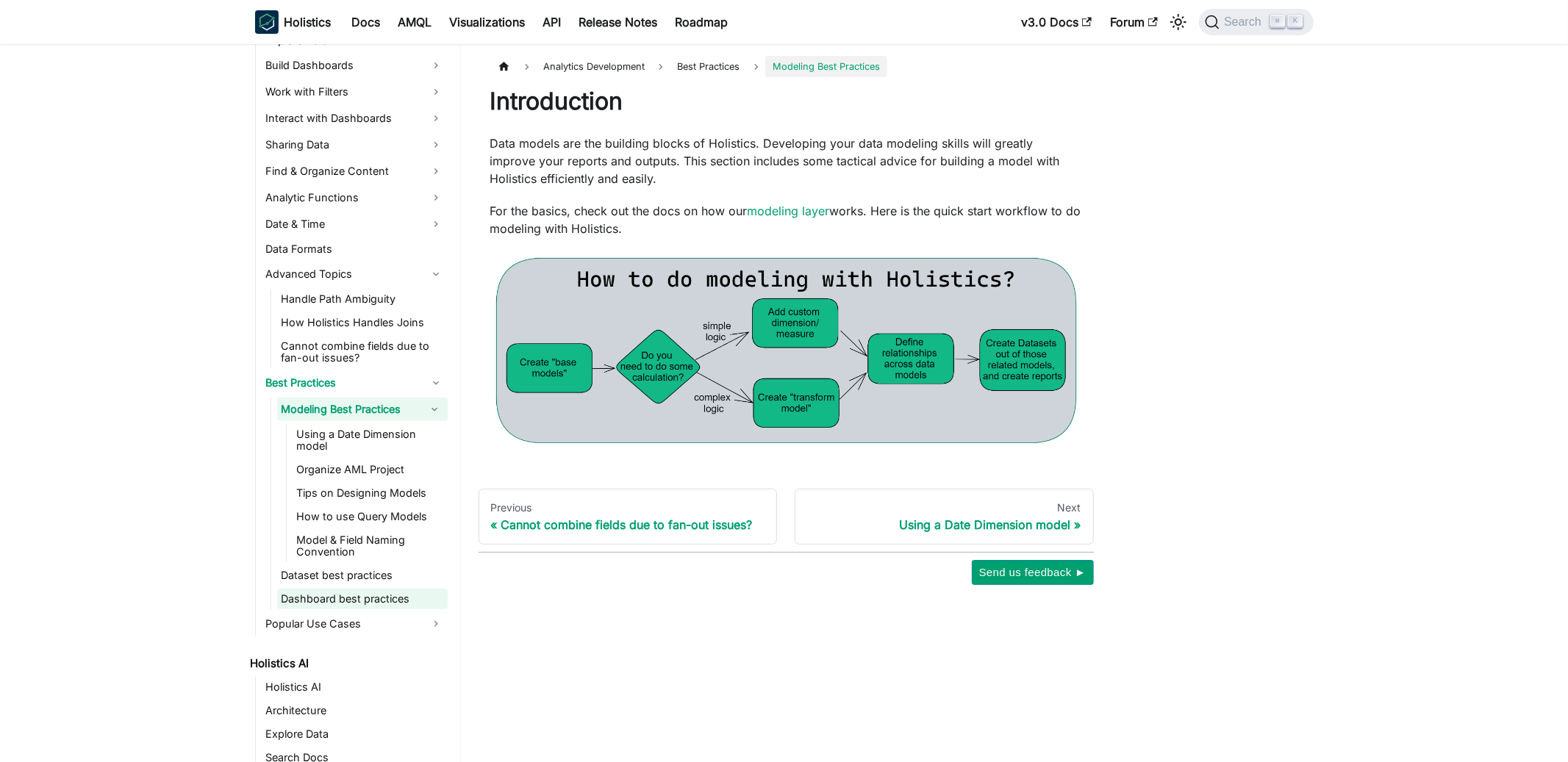
click at [370, 589] on link "Dashboard best practices" at bounding box center [362, 599] width 170 height 21
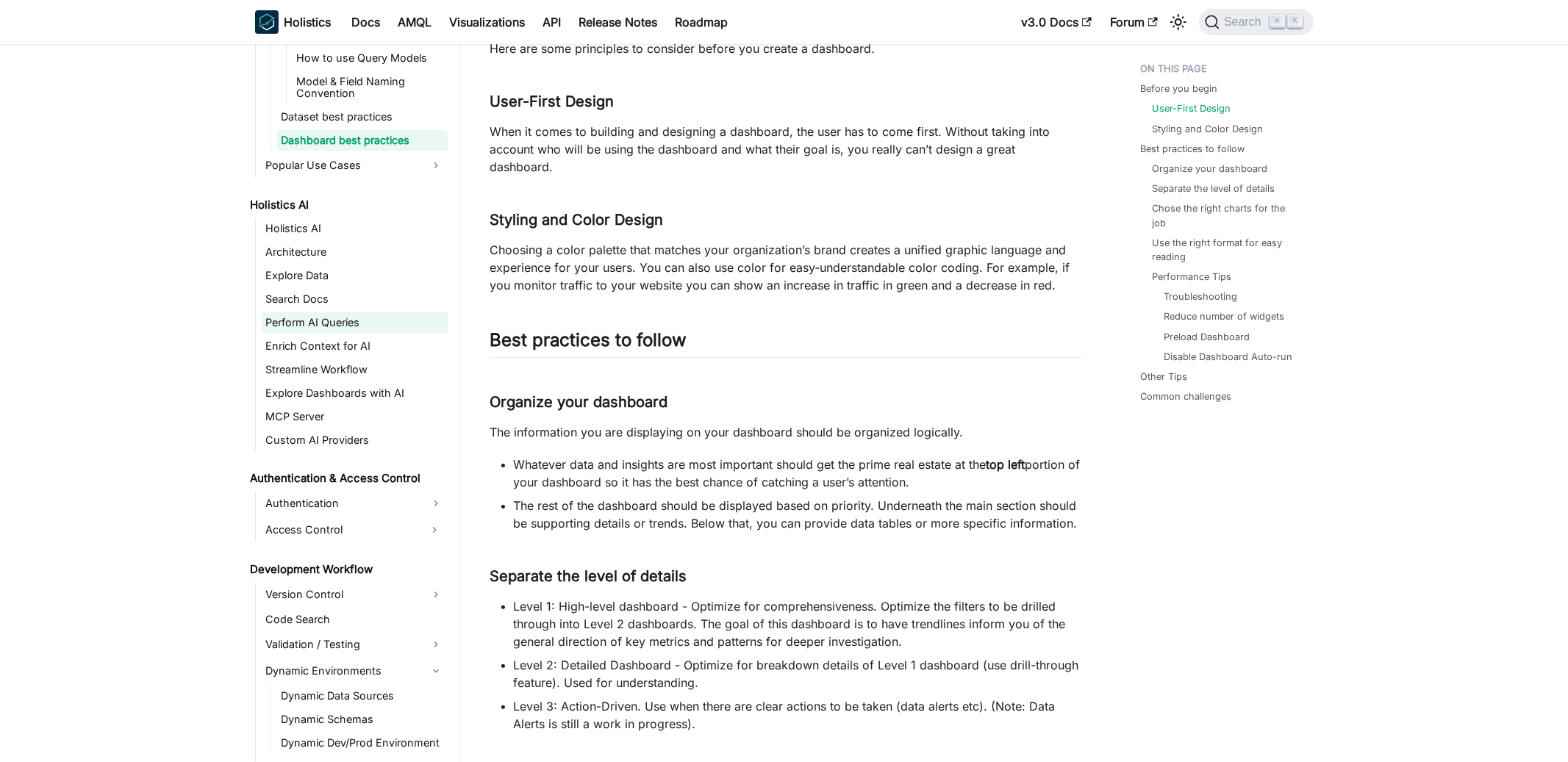
scroll to position [1012, 0]
click at [344, 491] on link "Authentication" at bounding box center [355, 503] width 186 height 24
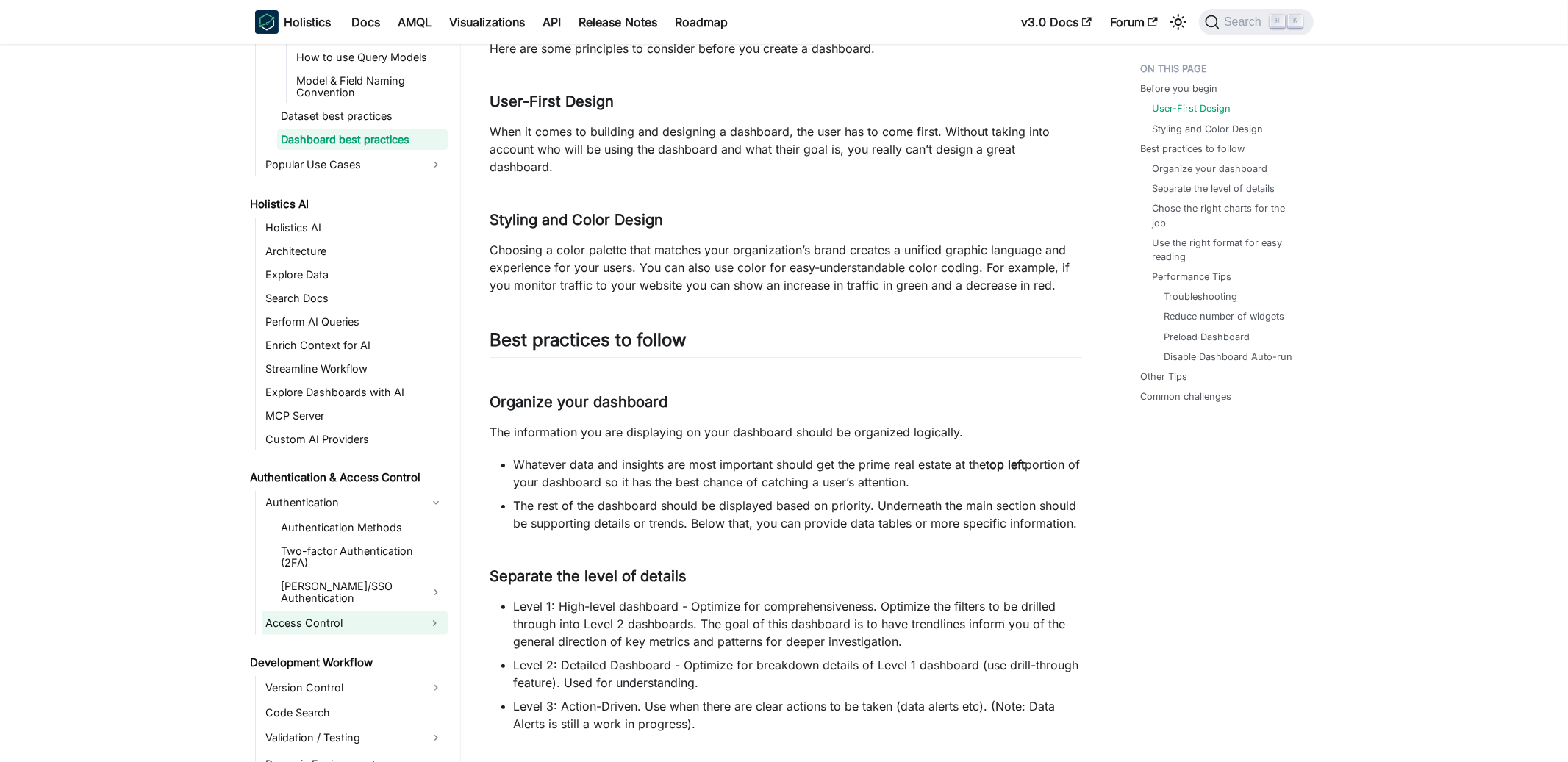
click at [352, 611] on link "Access Control" at bounding box center [342, 623] width 160 height 24
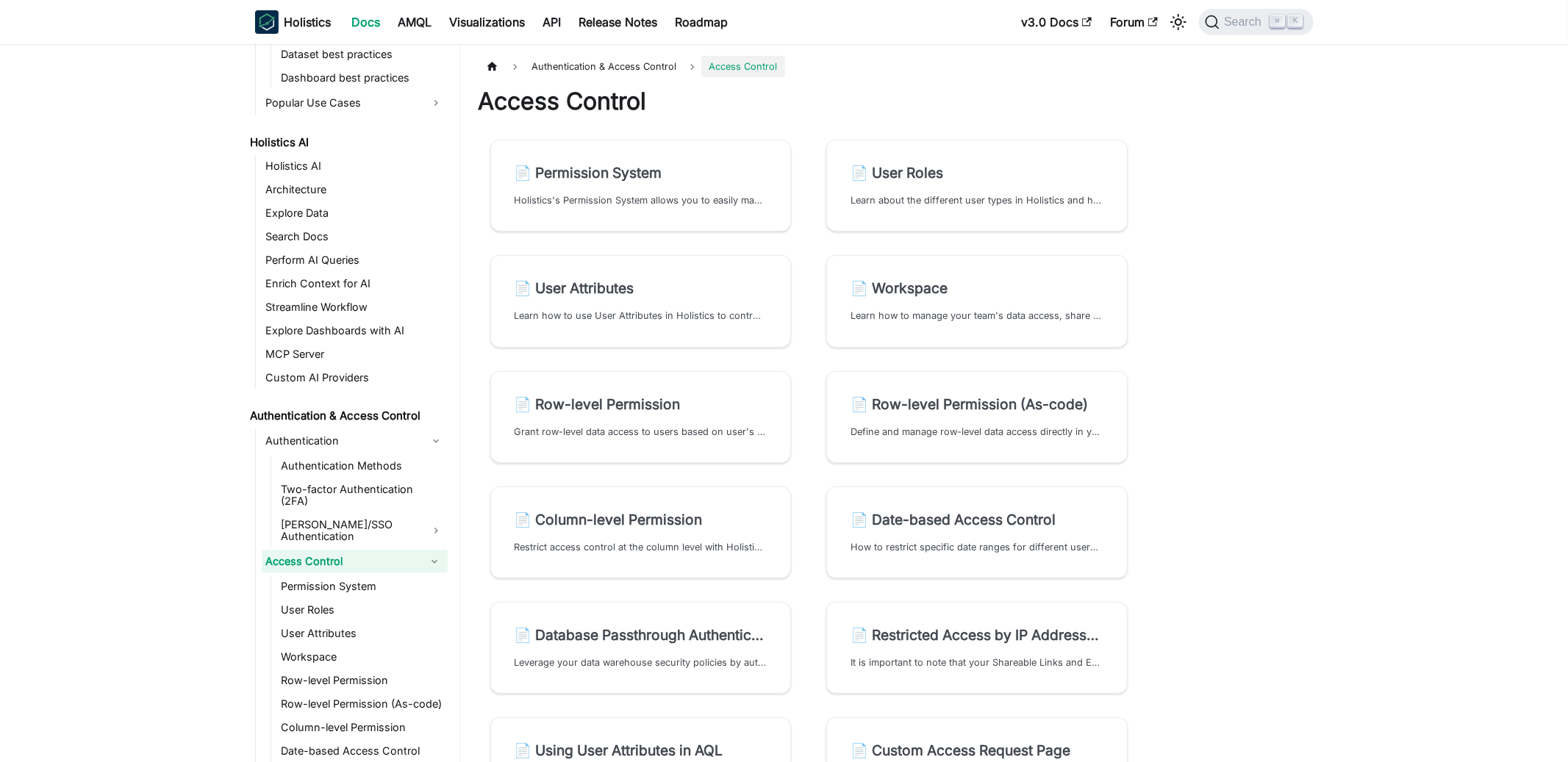
scroll to position [1079, 0]
click at [361, 571] on link "Permission System" at bounding box center [362, 581] width 170 height 21
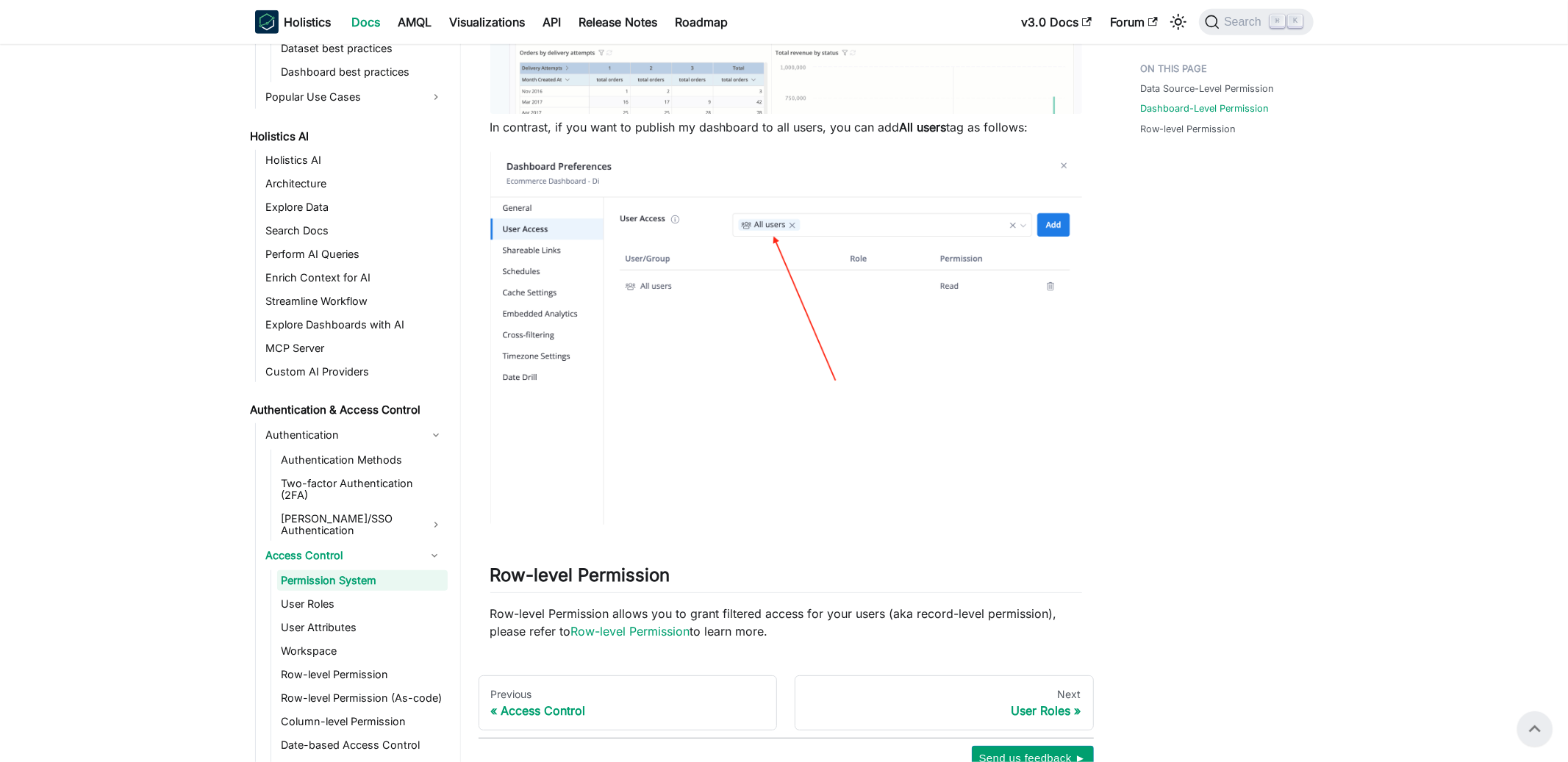
scroll to position [864, 0]
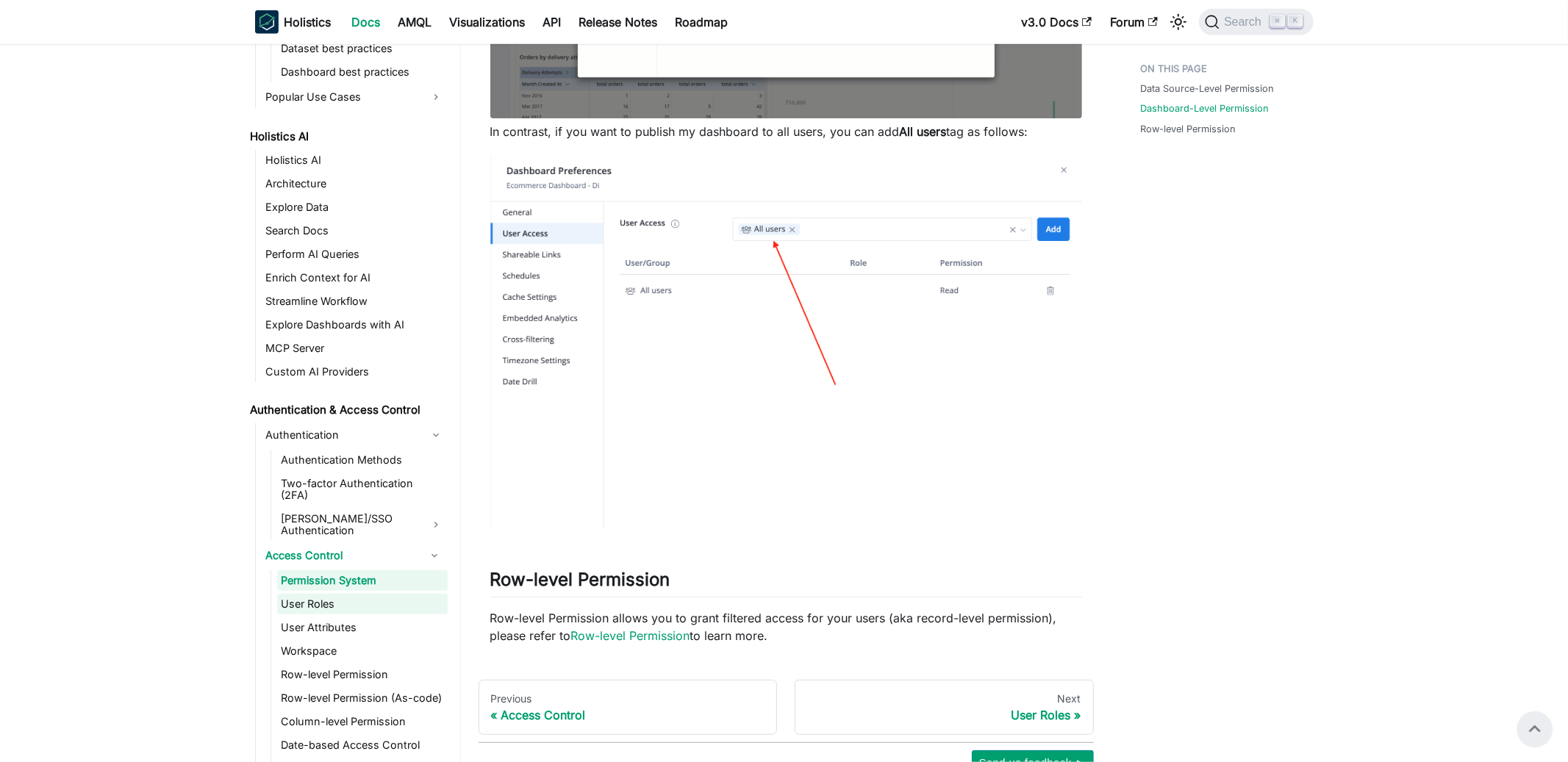
click at [321, 594] on link "User Roles" at bounding box center [362, 605] width 170 height 21
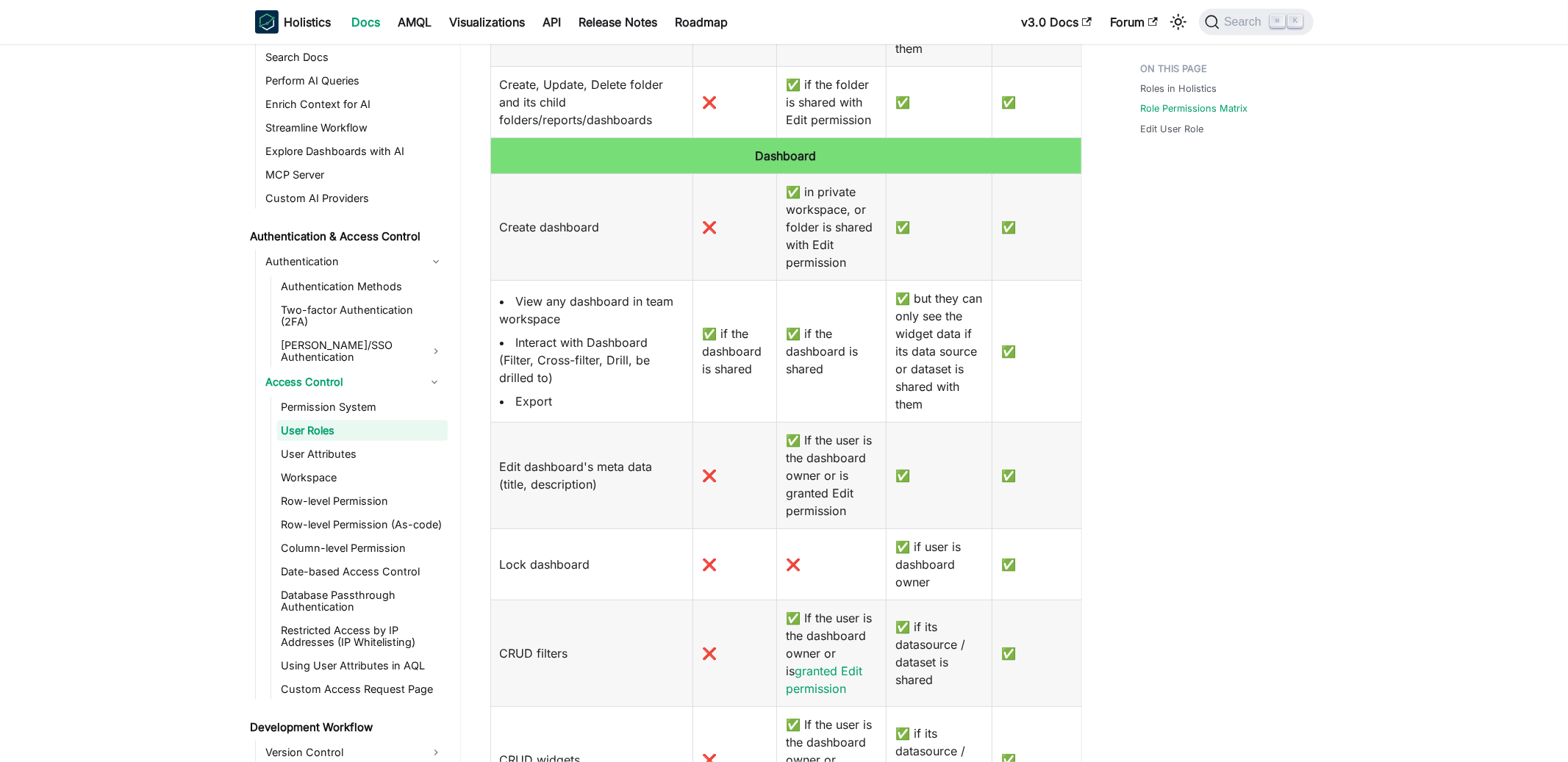
scroll to position [1258, 0]
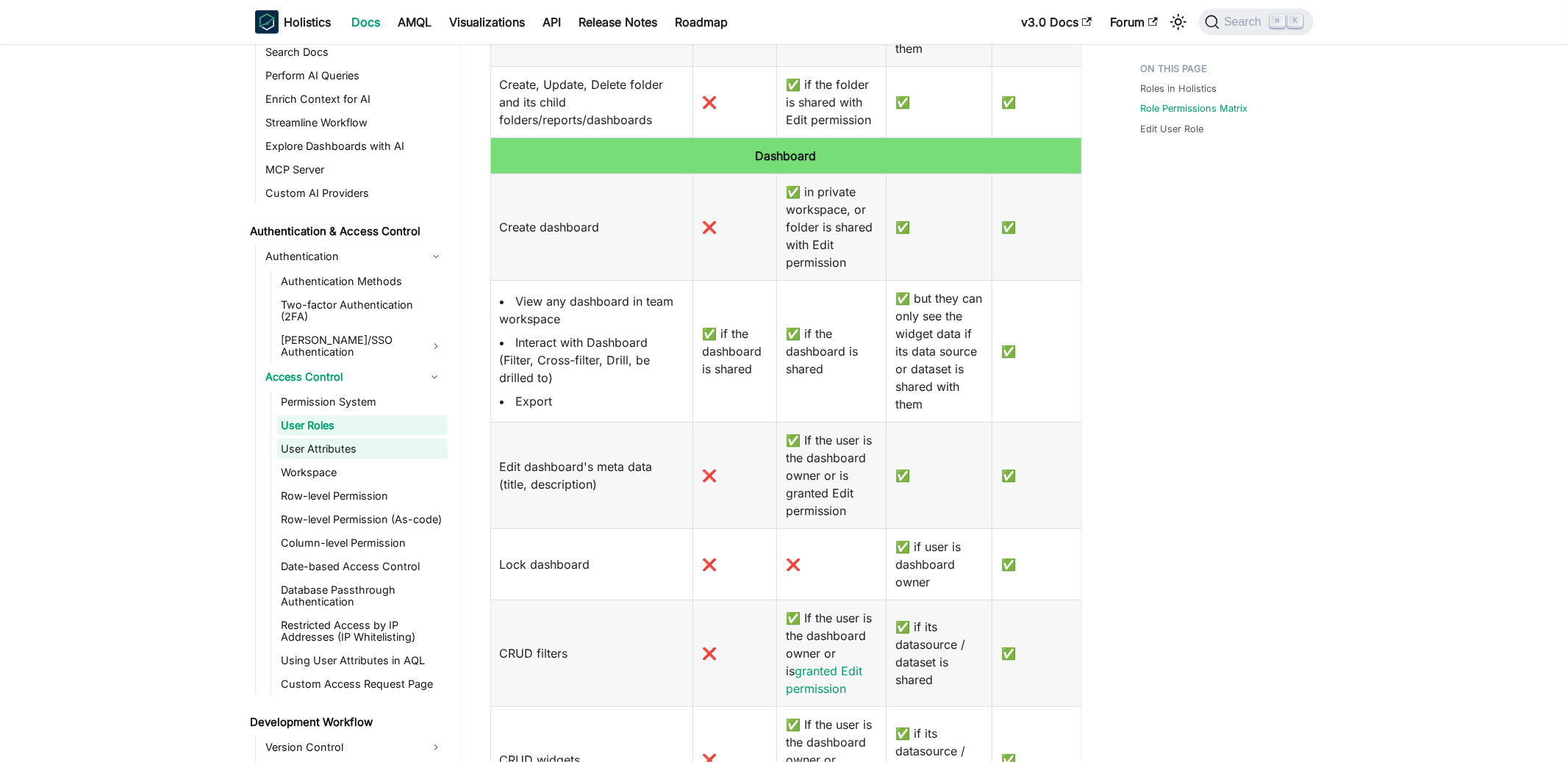
click at [379, 439] on link "User Attributes" at bounding box center [362, 450] width 170 height 21
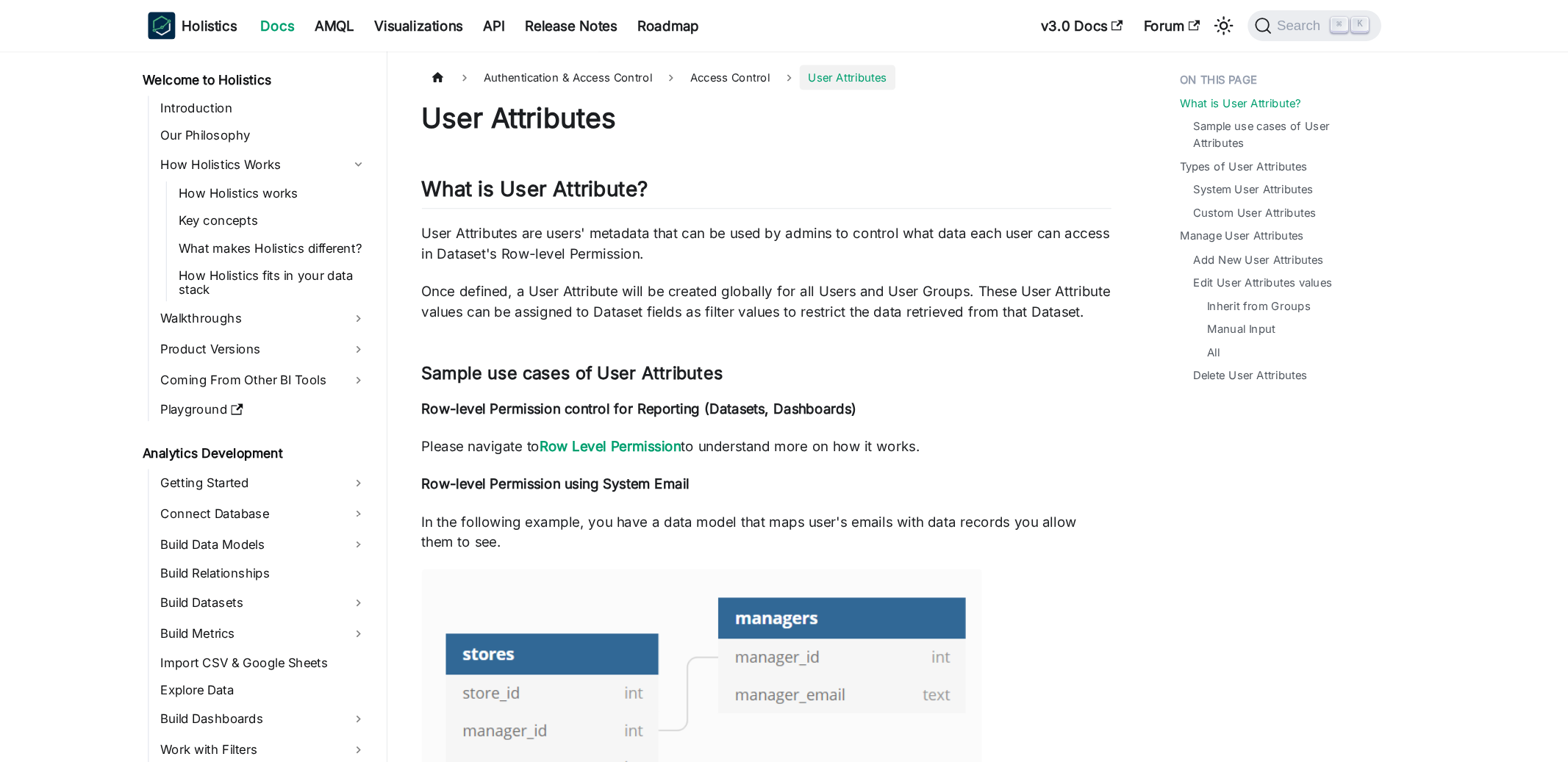
click at [331, 11] on div "Holistics Docs AMQL Visualizations API Release Notes Roadmap" at bounding box center [634, 22] width 758 height 32
click at [319, 19] on b "Holistics" at bounding box center [308, 22] width 47 height 18
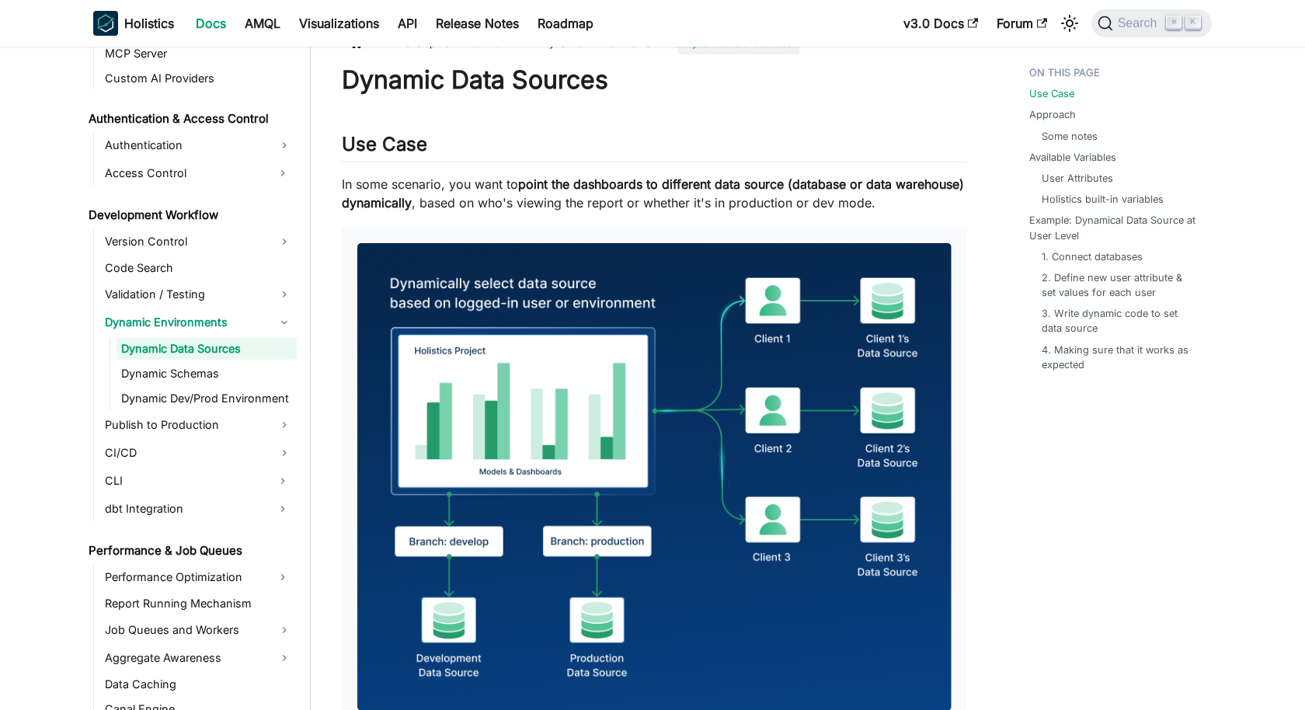
scroll to position [29, 0]
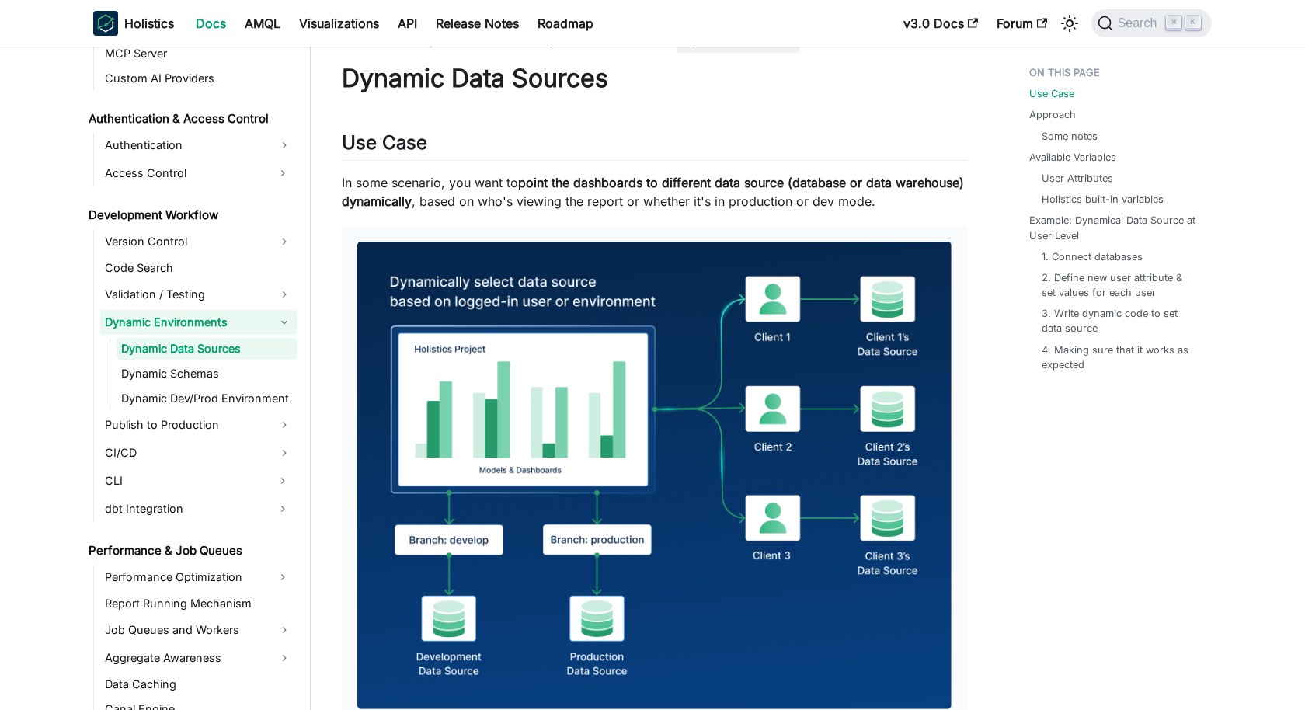
click at [193, 316] on link "Dynamic Environments" at bounding box center [198, 322] width 197 height 25
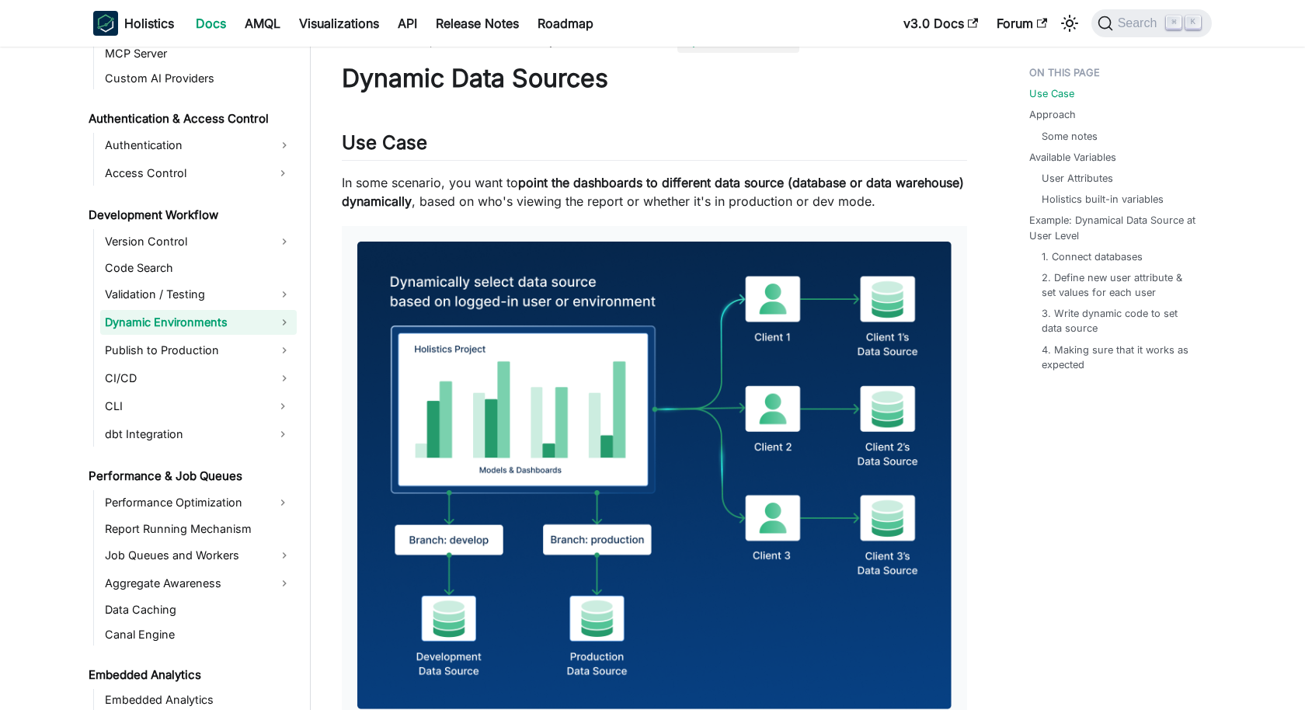
click at [193, 316] on link "Dynamic Environments" at bounding box center [198, 322] width 197 height 25
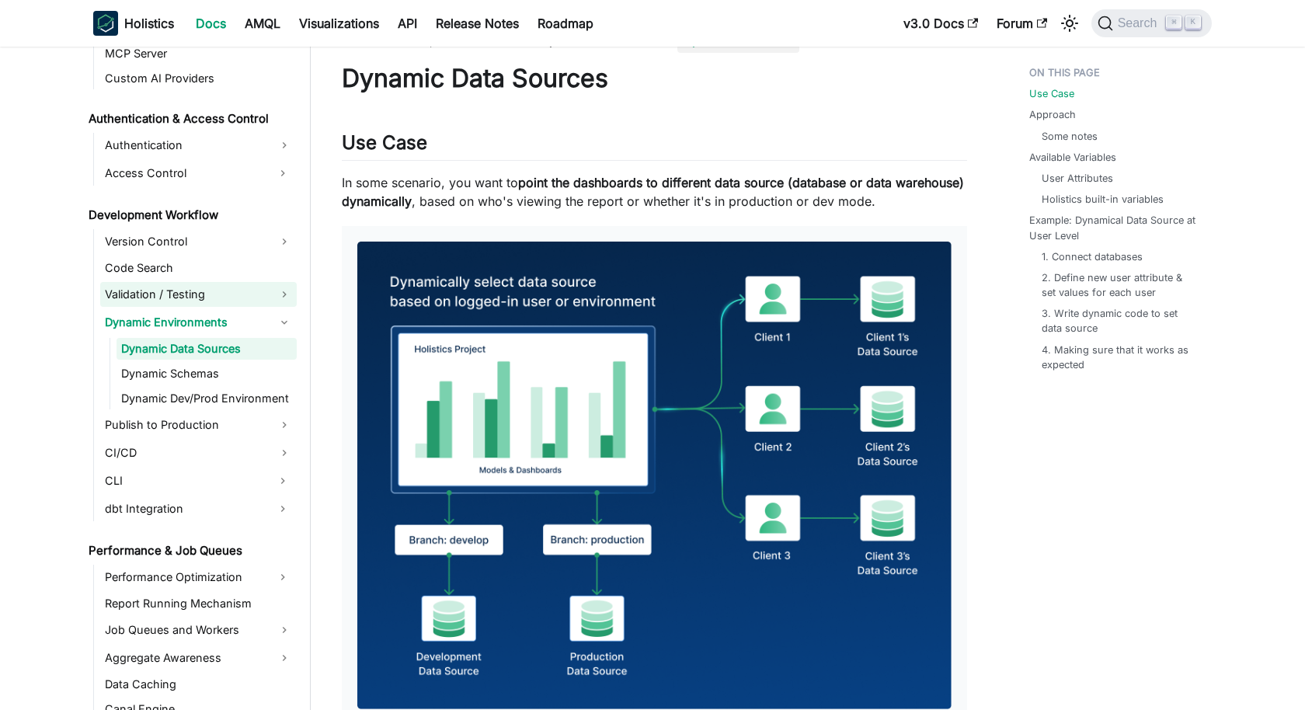
click at [197, 298] on link "Validation / Testing" at bounding box center [198, 294] width 197 height 25
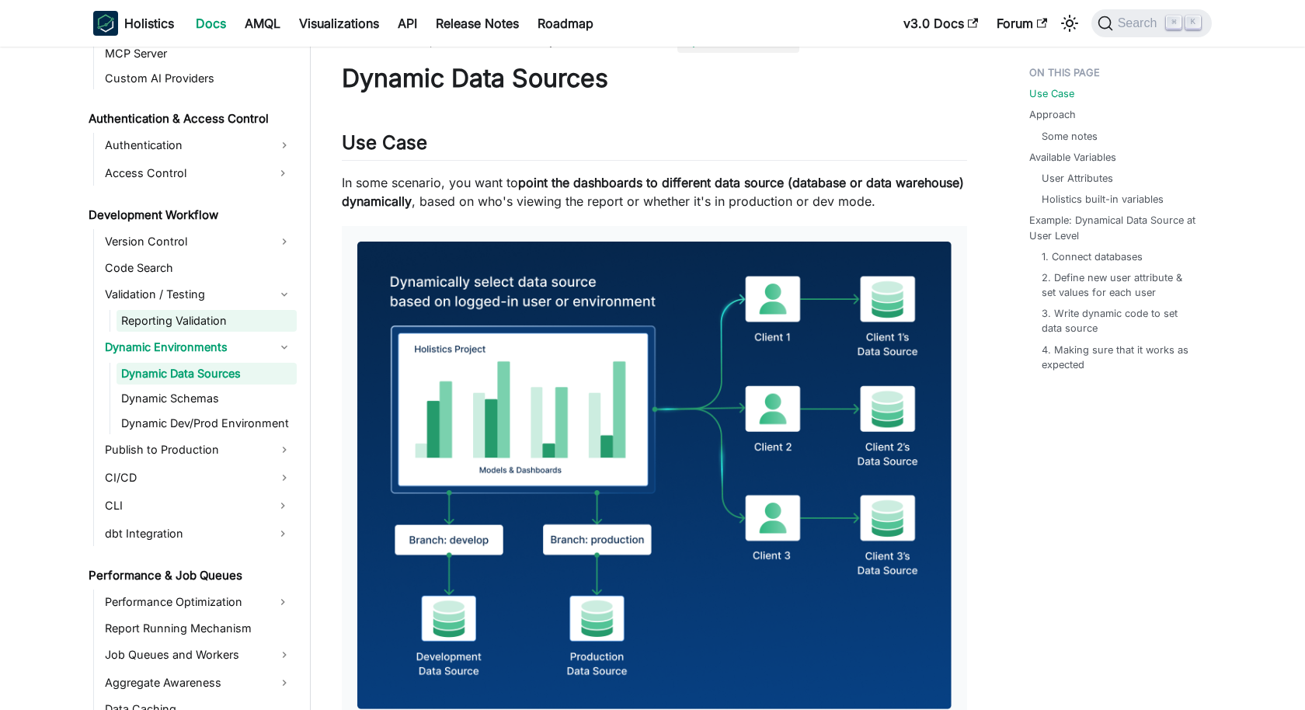
click at [193, 314] on link "Reporting Validation" at bounding box center [207, 321] width 180 height 22
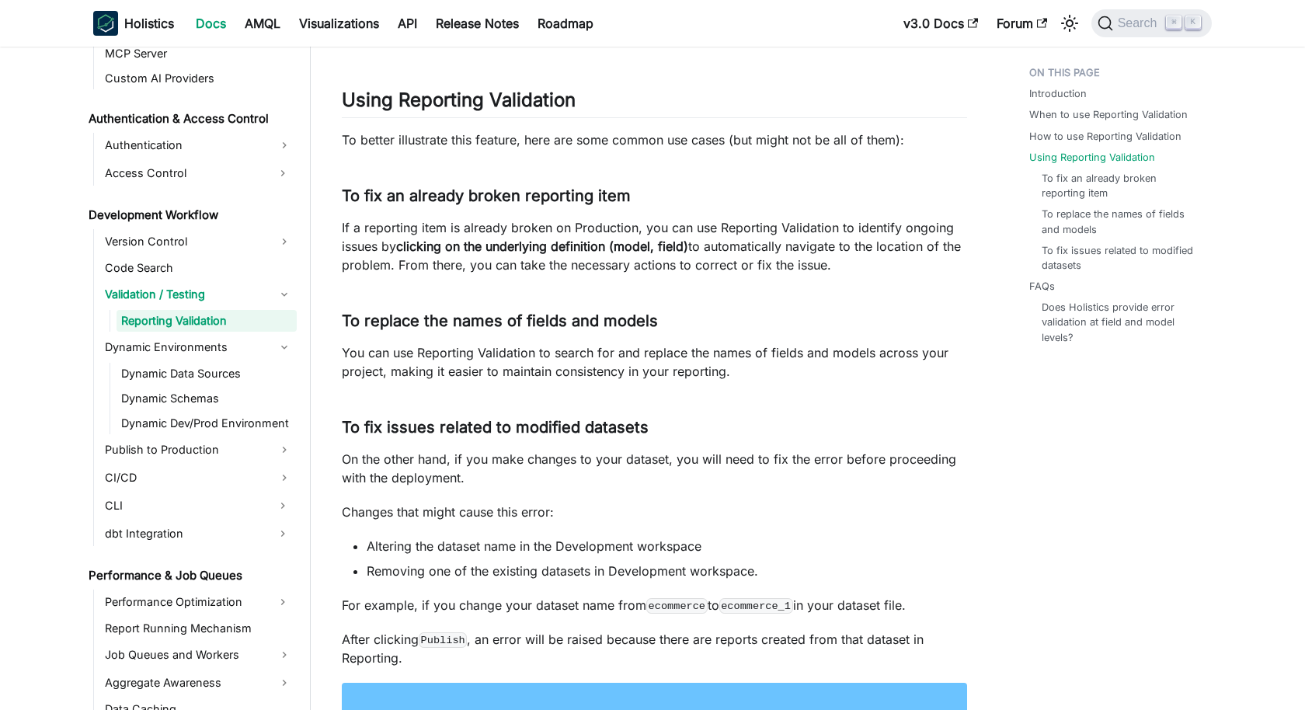
scroll to position [2218, 0]
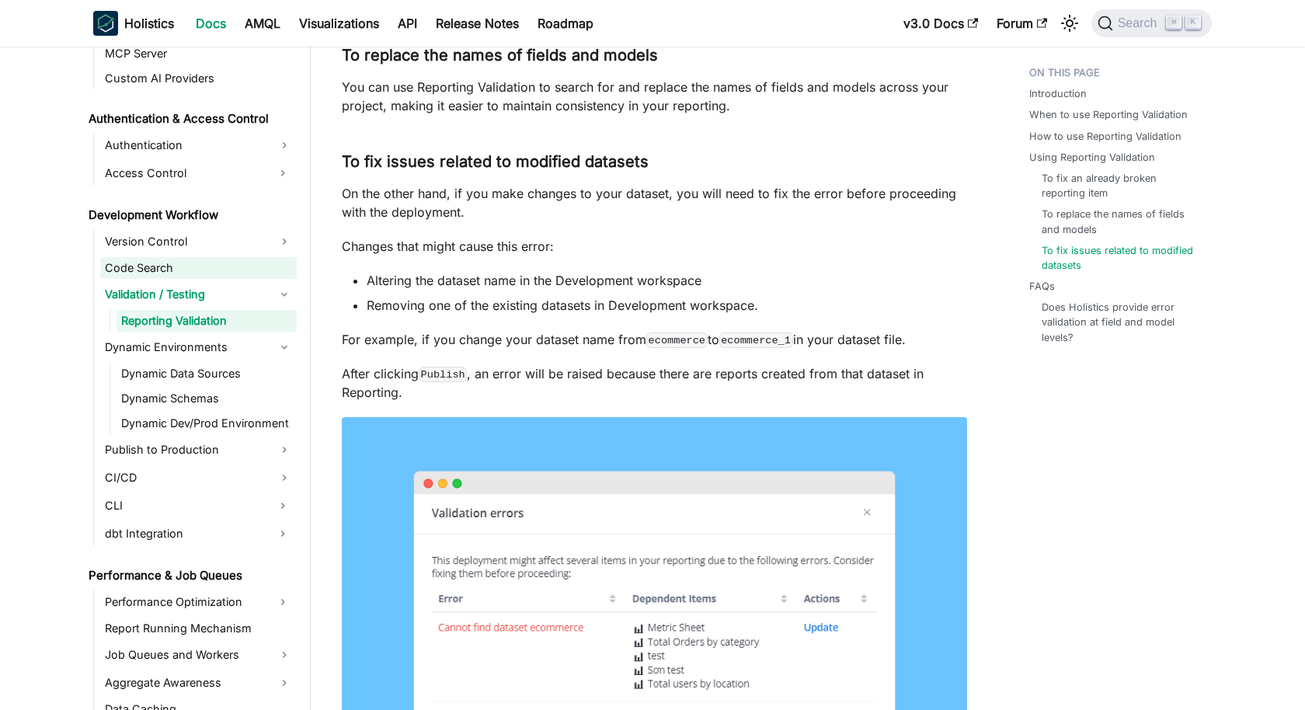
click at [208, 259] on link "Code Search" at bounding box center [198, 268] width 197 height 22
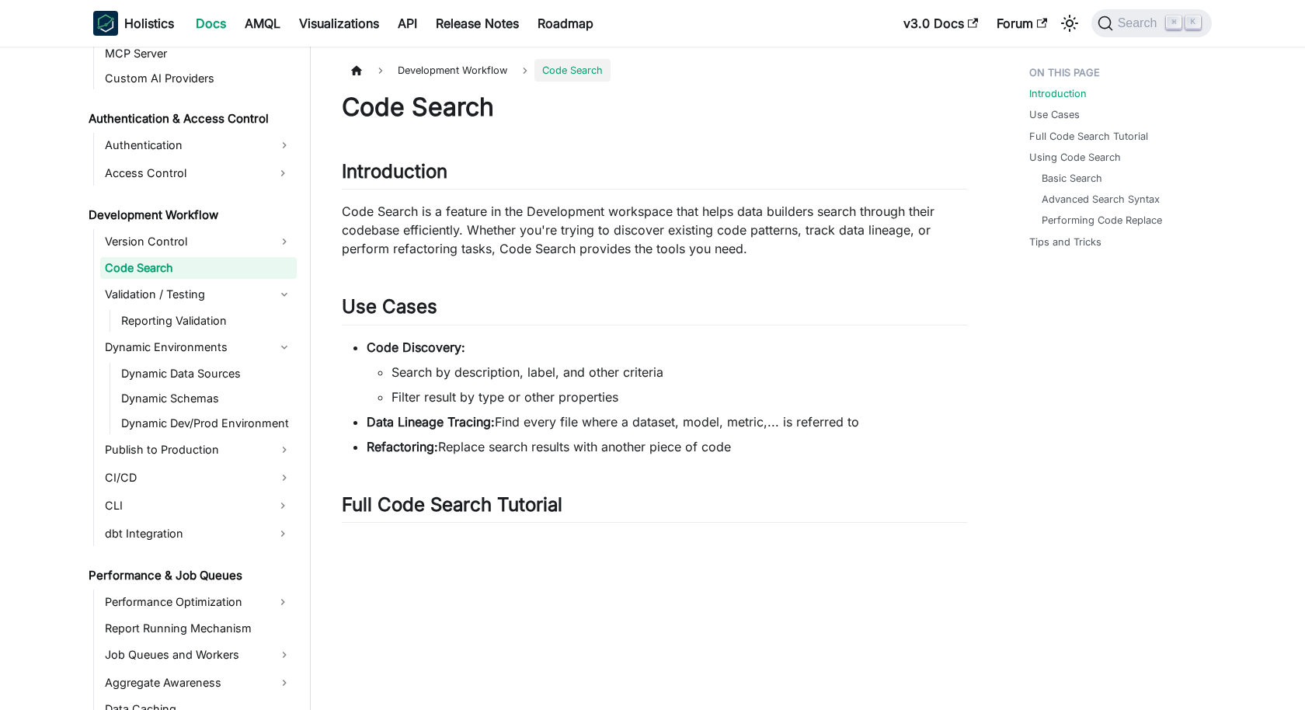
scroll to position [26, 0]
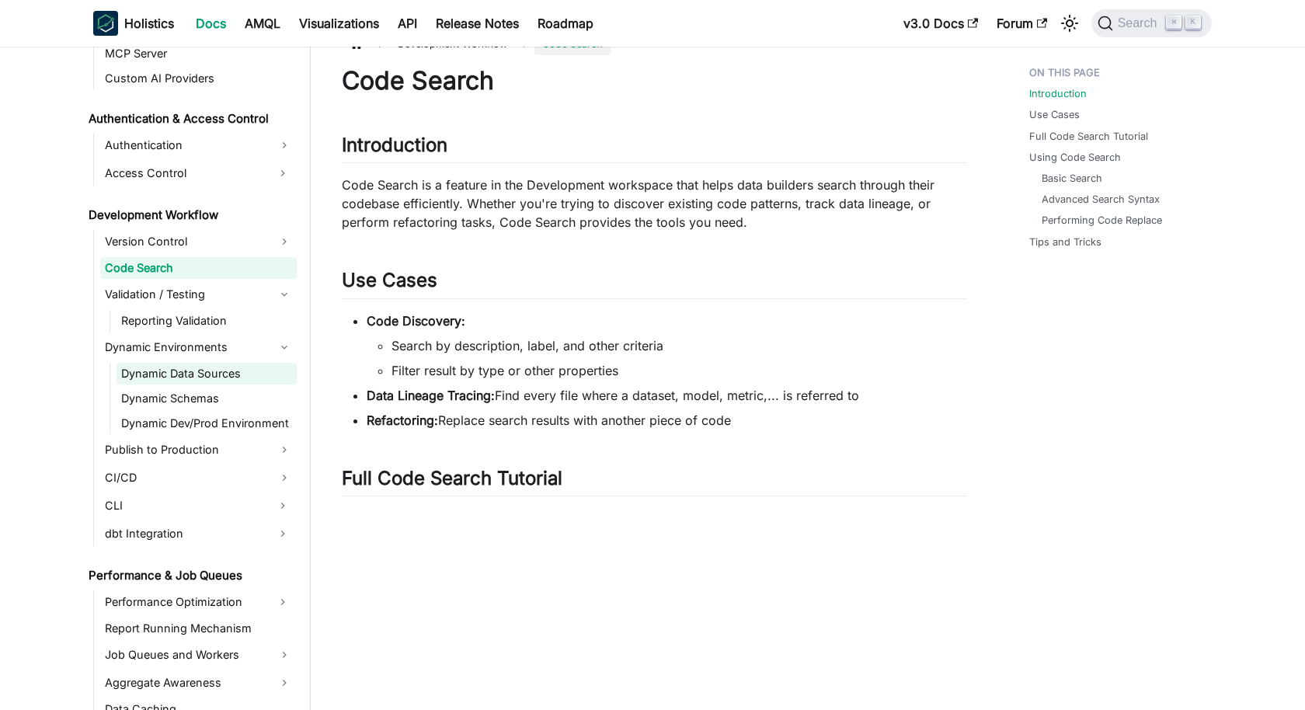
click at [187, 377] on link "Dynamic Data Sources" at bounding box center [207, 374] width 180 height 22
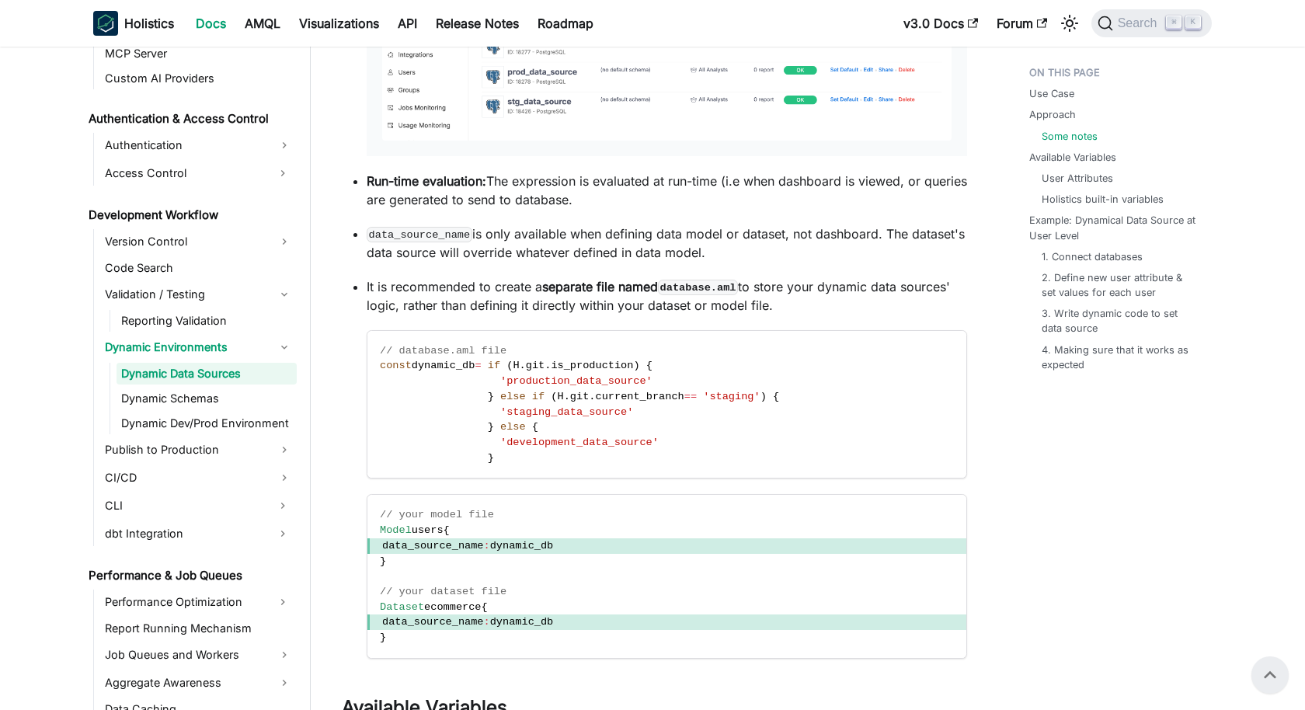
scroll to position [2210, 0]
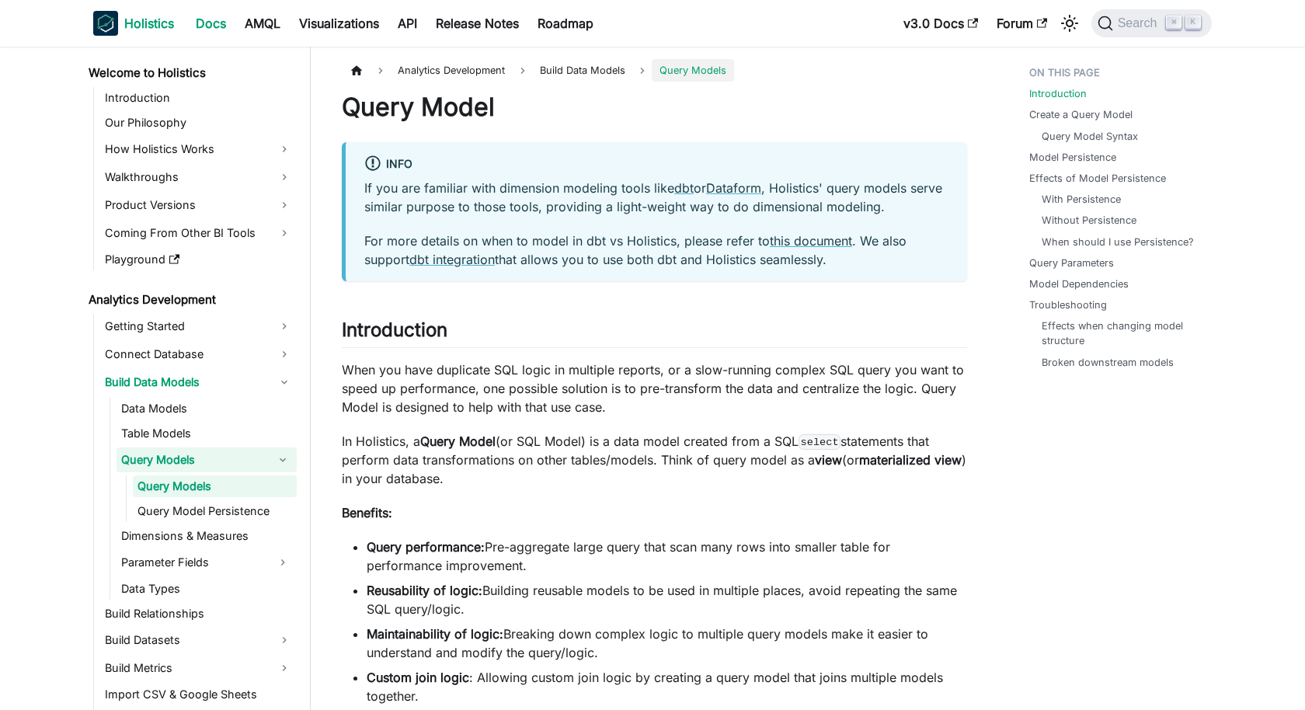
click at [141, 31] on b "Holistics" at bounding box center [149, 23] width 50 height 19
